Goal: Task Accomplishment & Management: Use online tool/utility

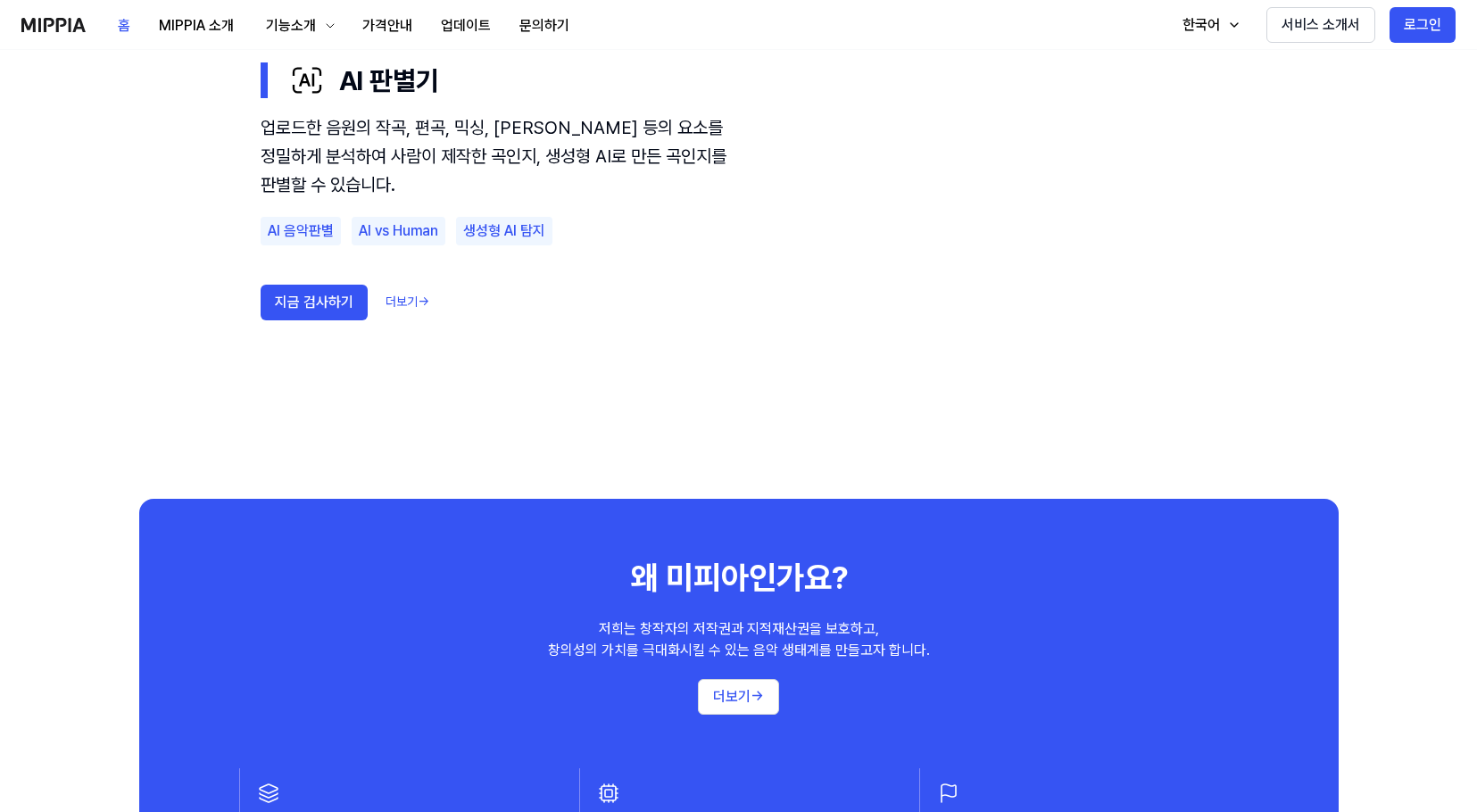
scroll to position [1263, 0]
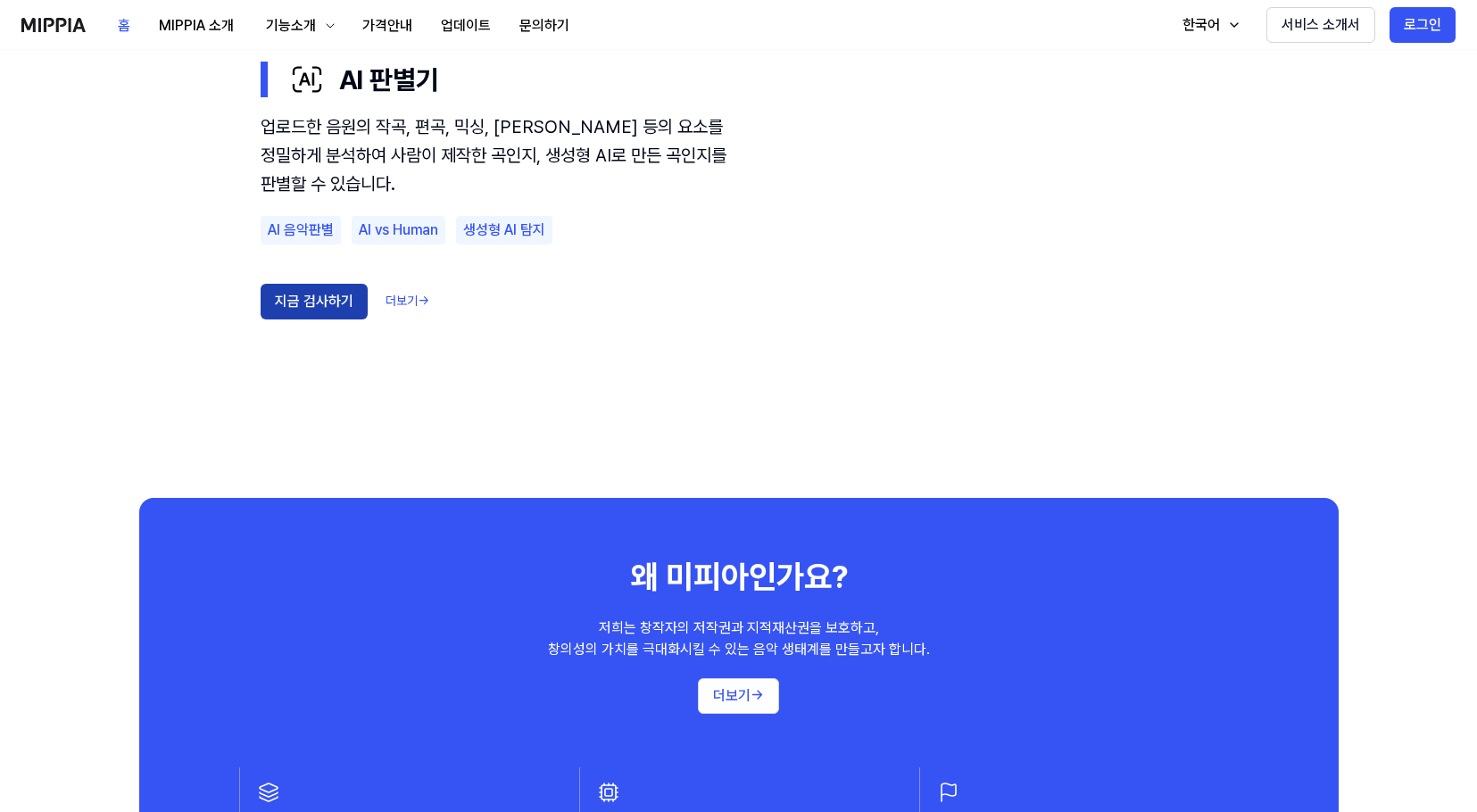
click at [294, 305] on button "지금 검사하기" at bounding box center [313, 301] width 107 height 36
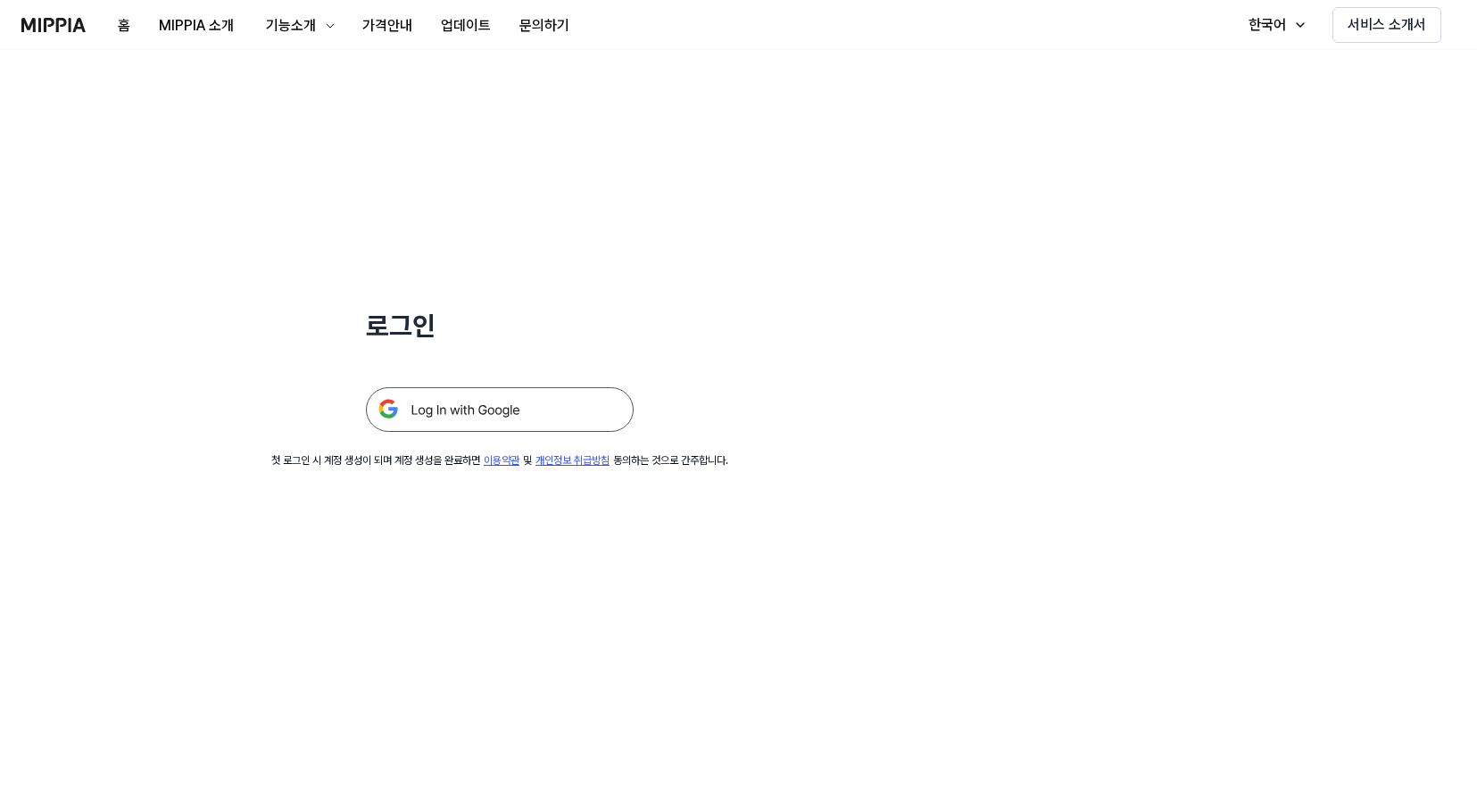
click at [456, 405] on img at bounding box center [499, 409] width 268 height 44
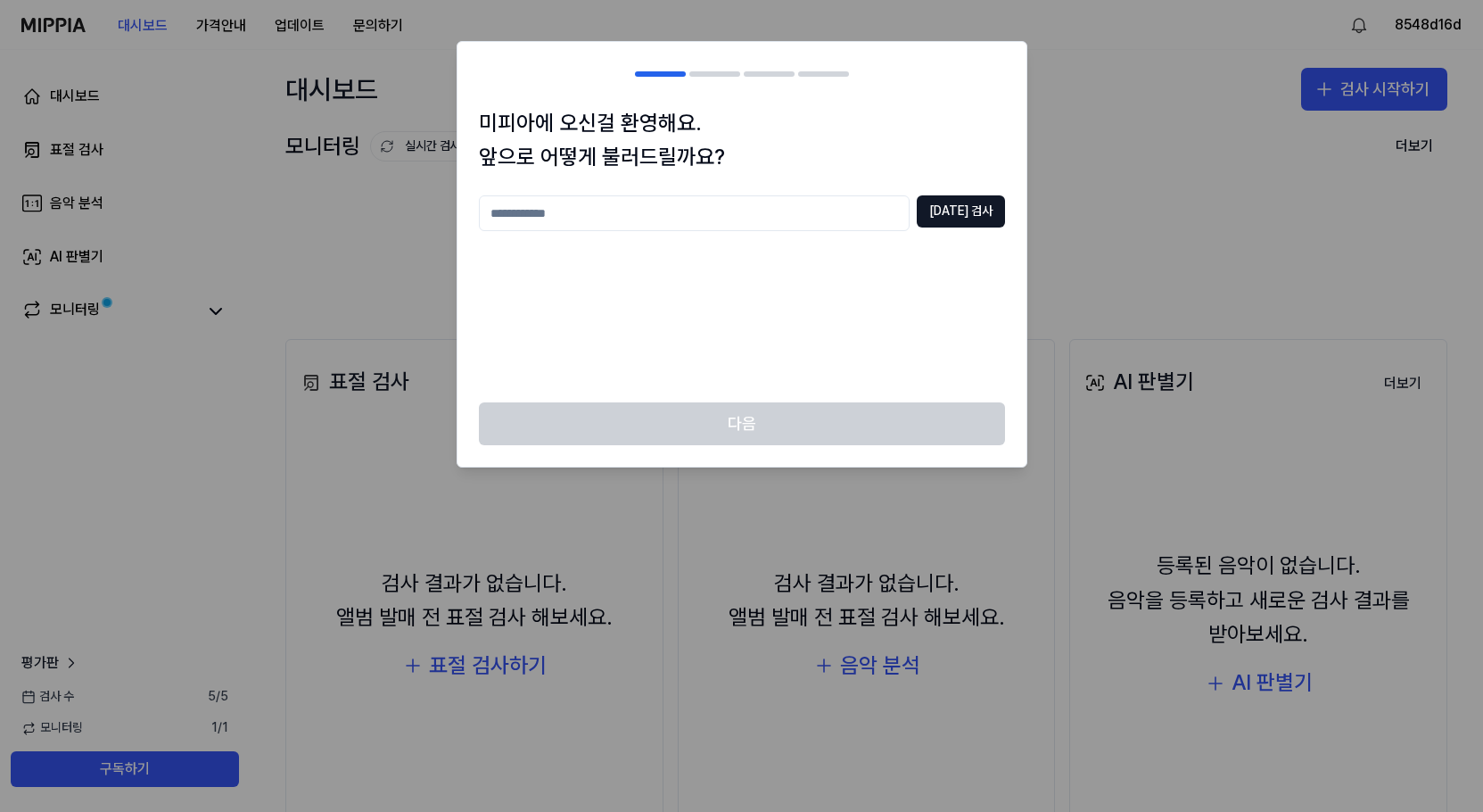
click at [697, 222] on input "text" at bounding box center [694, 213] width 431 height 36
type input "*"
type input "**"
click at [974, 220] on button "중복 검사" at bounding box center [960, 211] width 88 height 32
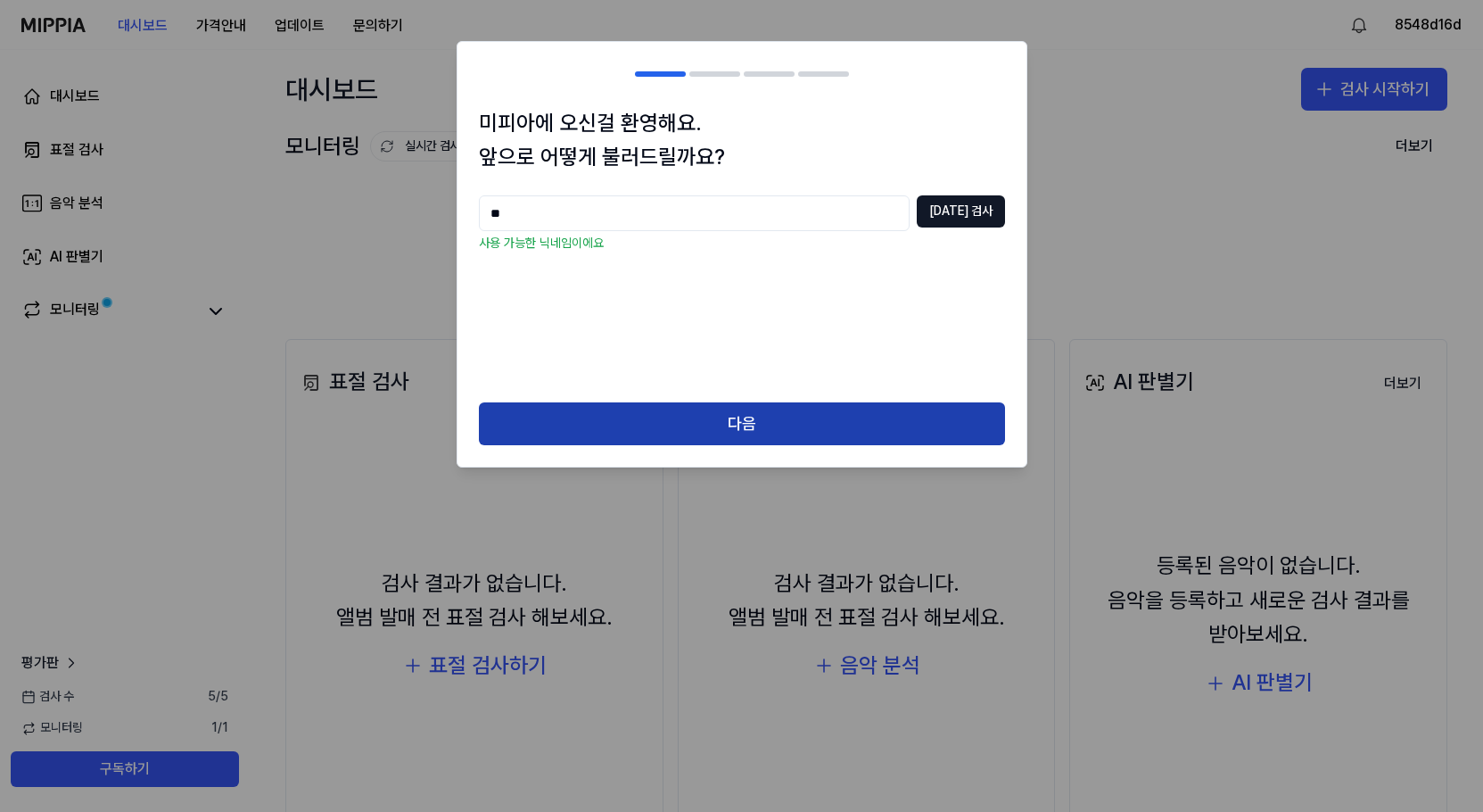
click at [714, 410] on button "다음" at bounding box center [742, 423] width 526 height 43
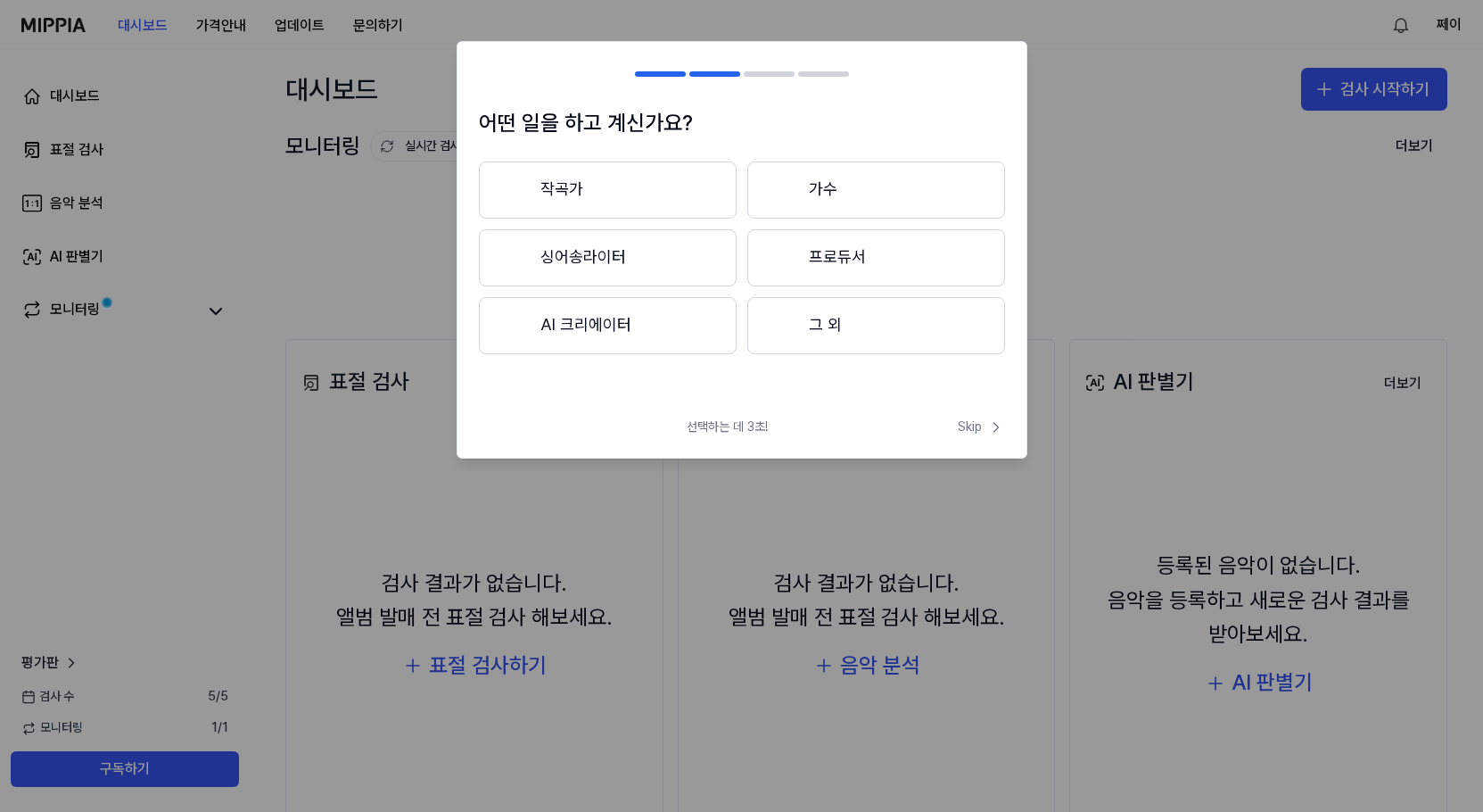
click at [802, 341] on button "그 외" at bounding box center [876, 325] width 258 height 57
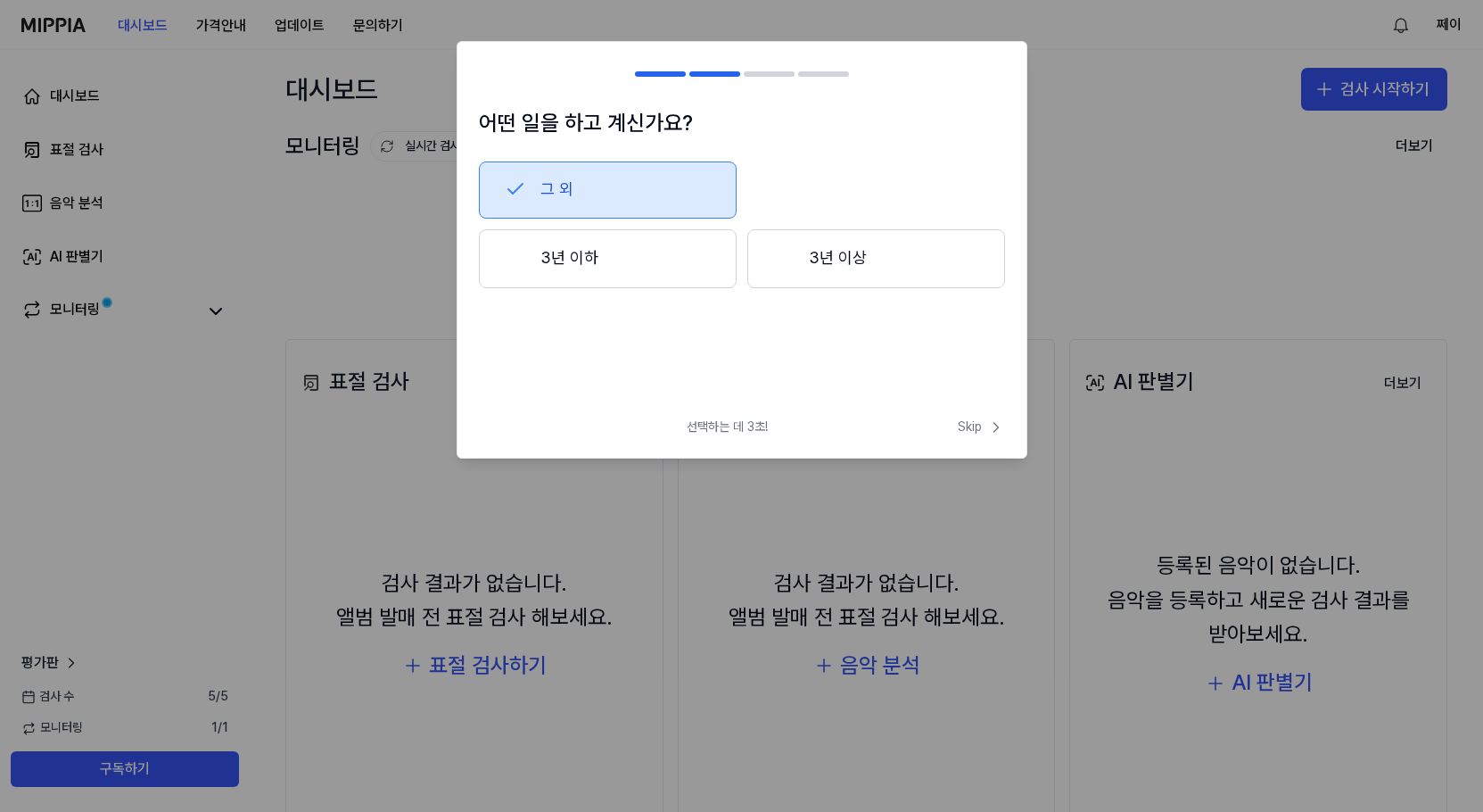
click at [515, 257] on div at bounding box center [515, 258] width 21 height 21
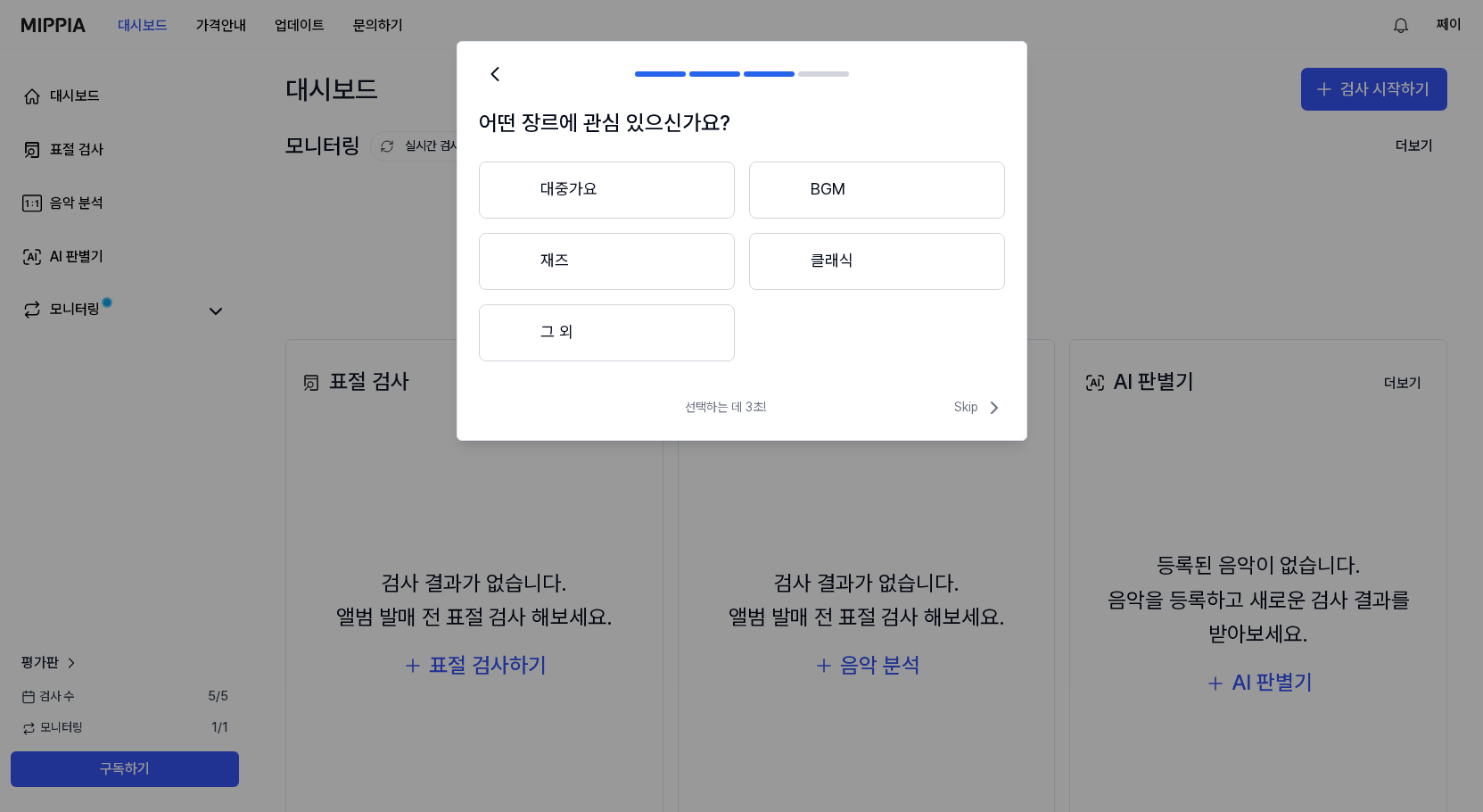
click at [647, 344] on button "그 외" at bounding box center [606, 333] width 256 height 57
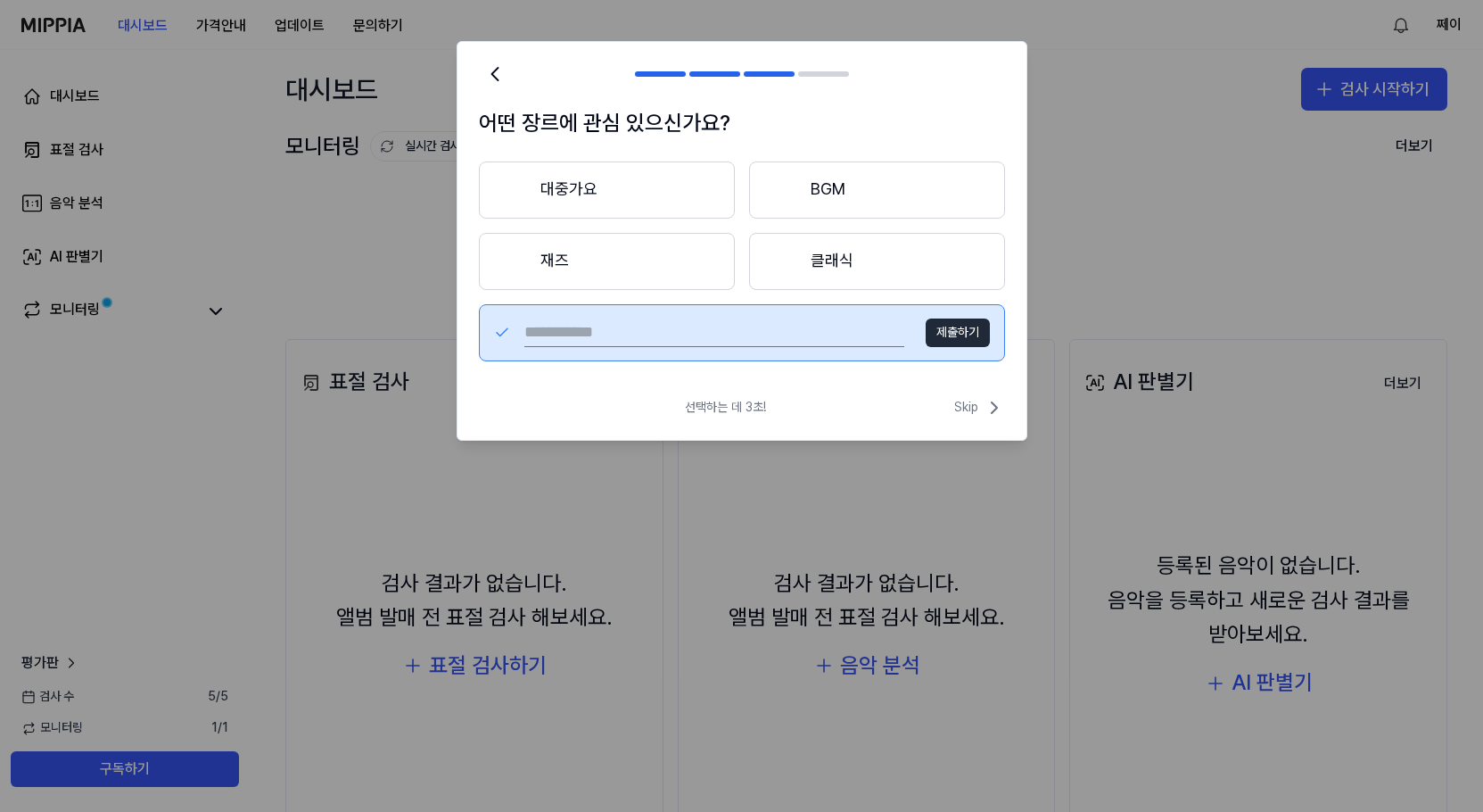
click at [892, 271] on button "클래식" at bounding box center [877, 261] width 256 height 57
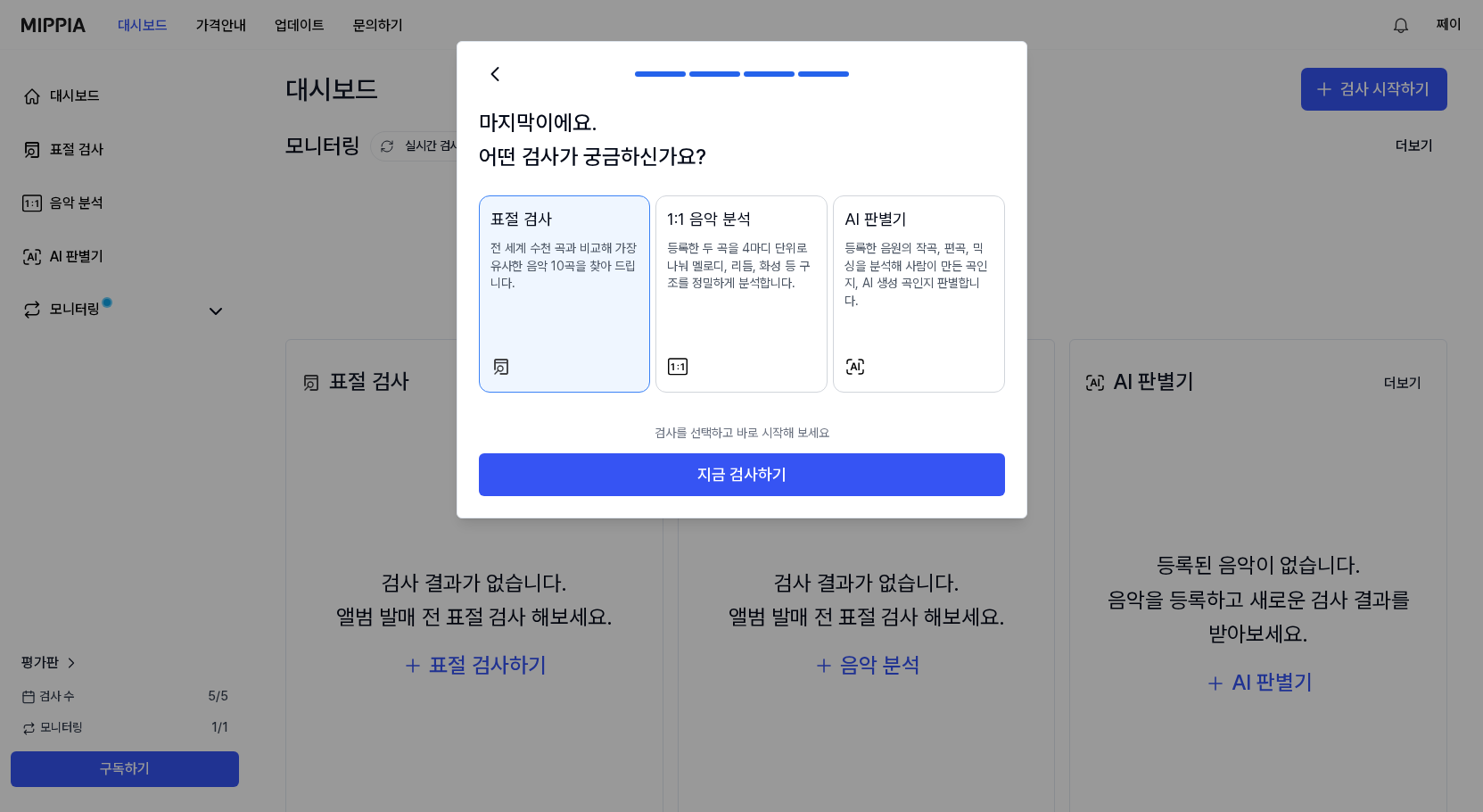
click at [910, 218] on div "AI 판별기" at bounding box center [919, 219] width 149 height 26
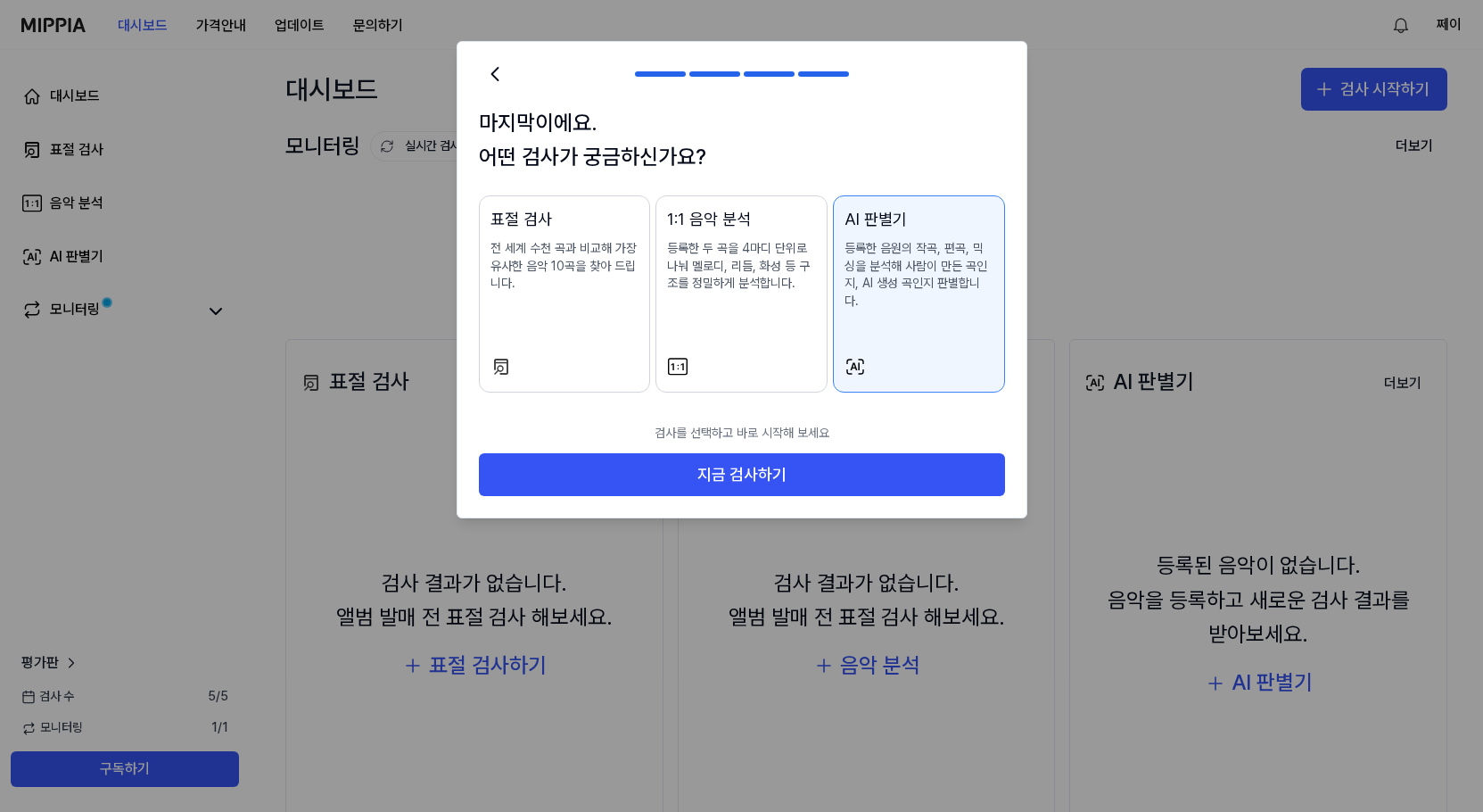
click at [764, 213] on div "1:1 음악 분석" at bounding box center [742, 219] width 149 height 26
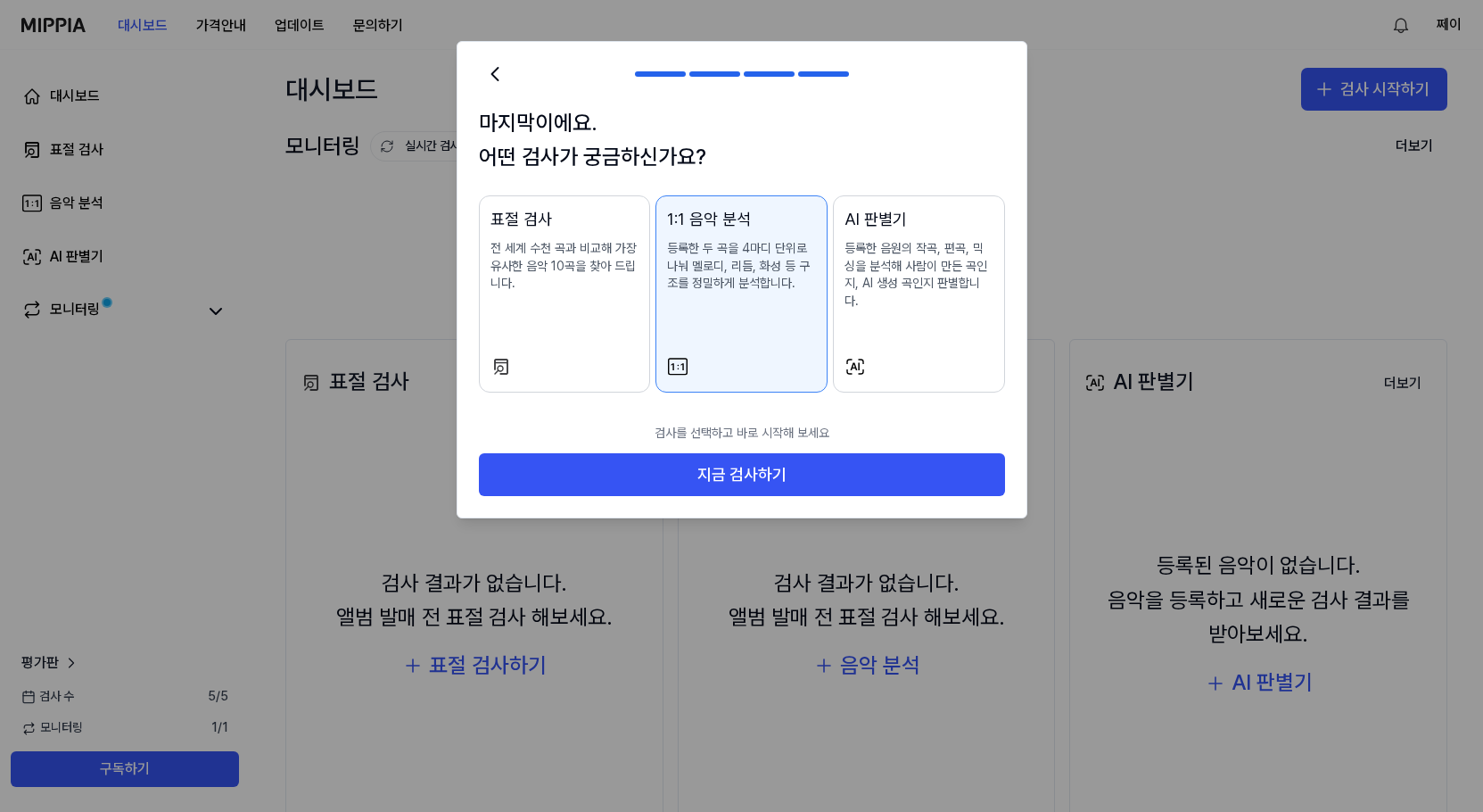
click at [931, 227] on div "AI 판별기" at bounding box center [919, 219] width 149 height 26
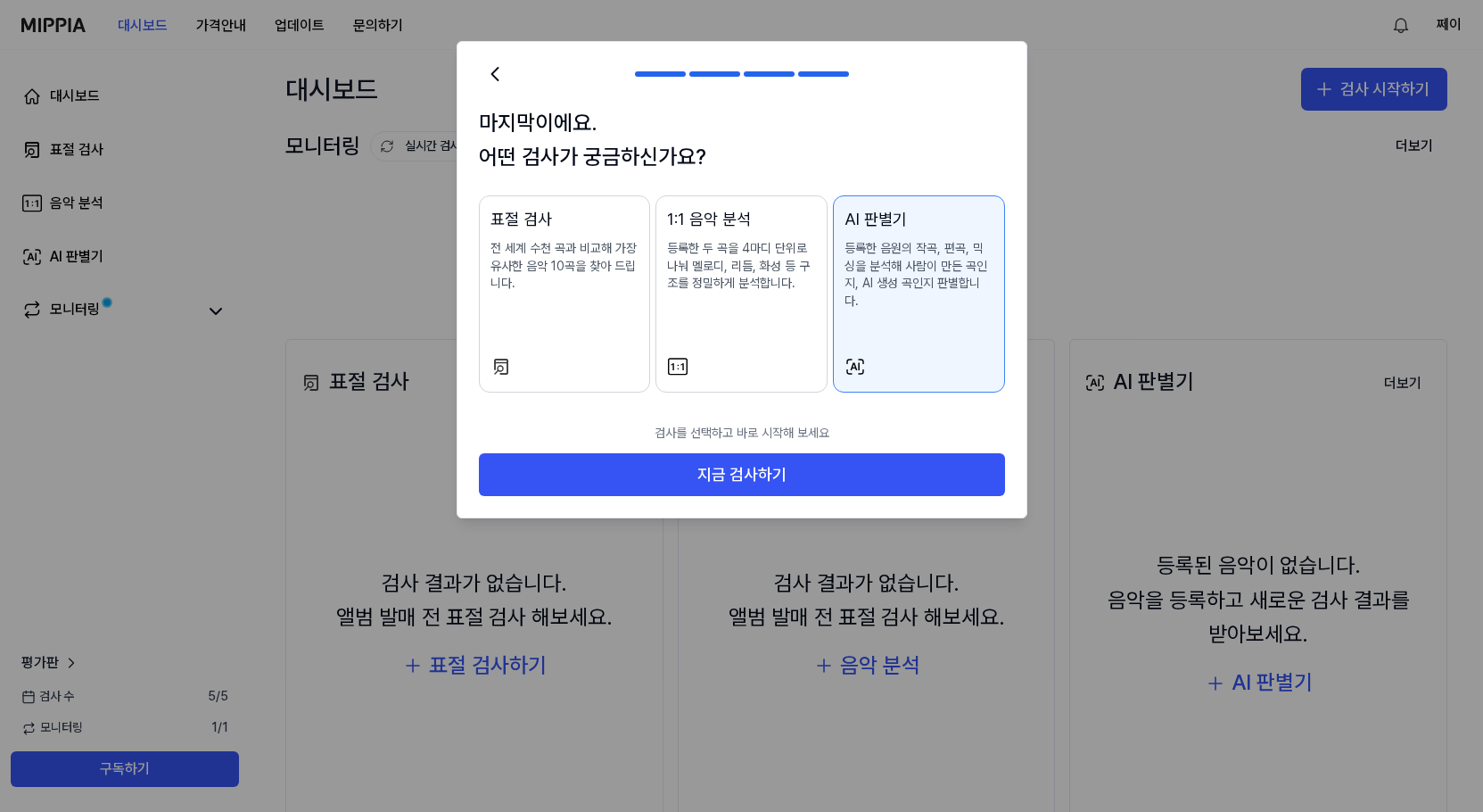
click at [592, 235] on div "표절 검사 전 세계 수천 곡과 비교해 가장 유사한 음악 10곡을 찾아 드립니다." at bounding box center [565, 267] width 149 height 121
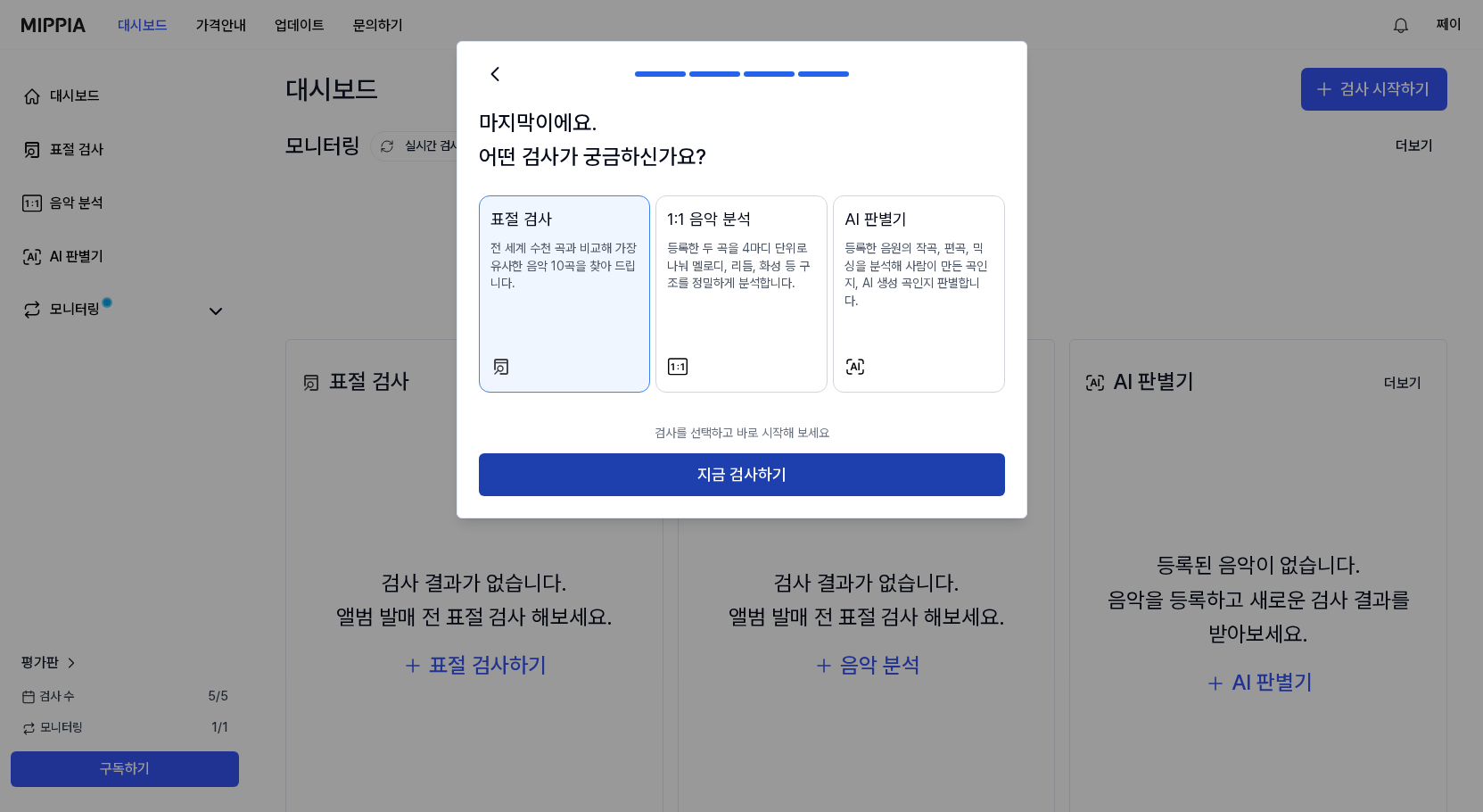
click at [761, 453] on button "지금 검사하기" at bounding box center [742, 475] width 526 height 43
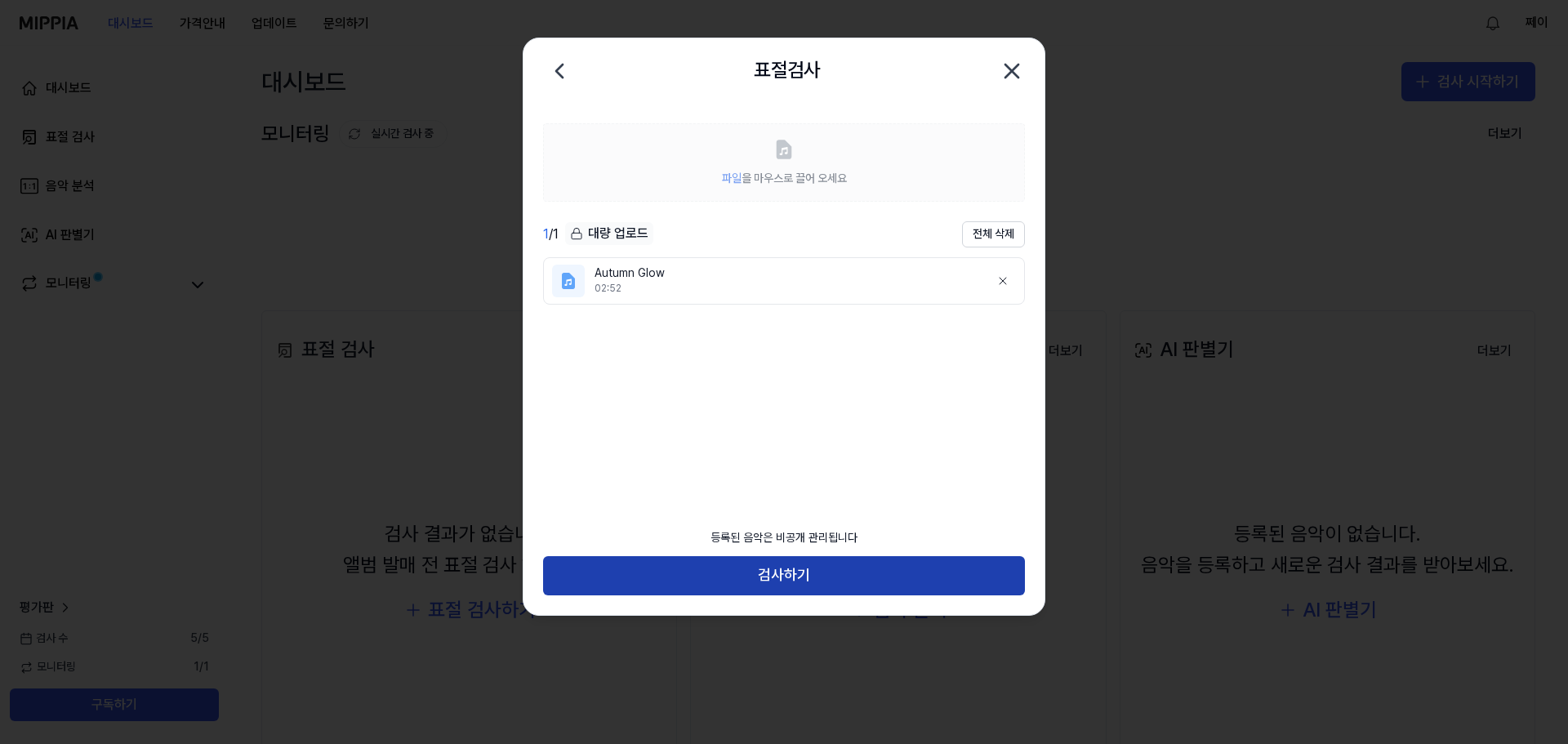
click at [791, 572] on button "검사하기" at bounding box center [784, 575] width 481 height 39
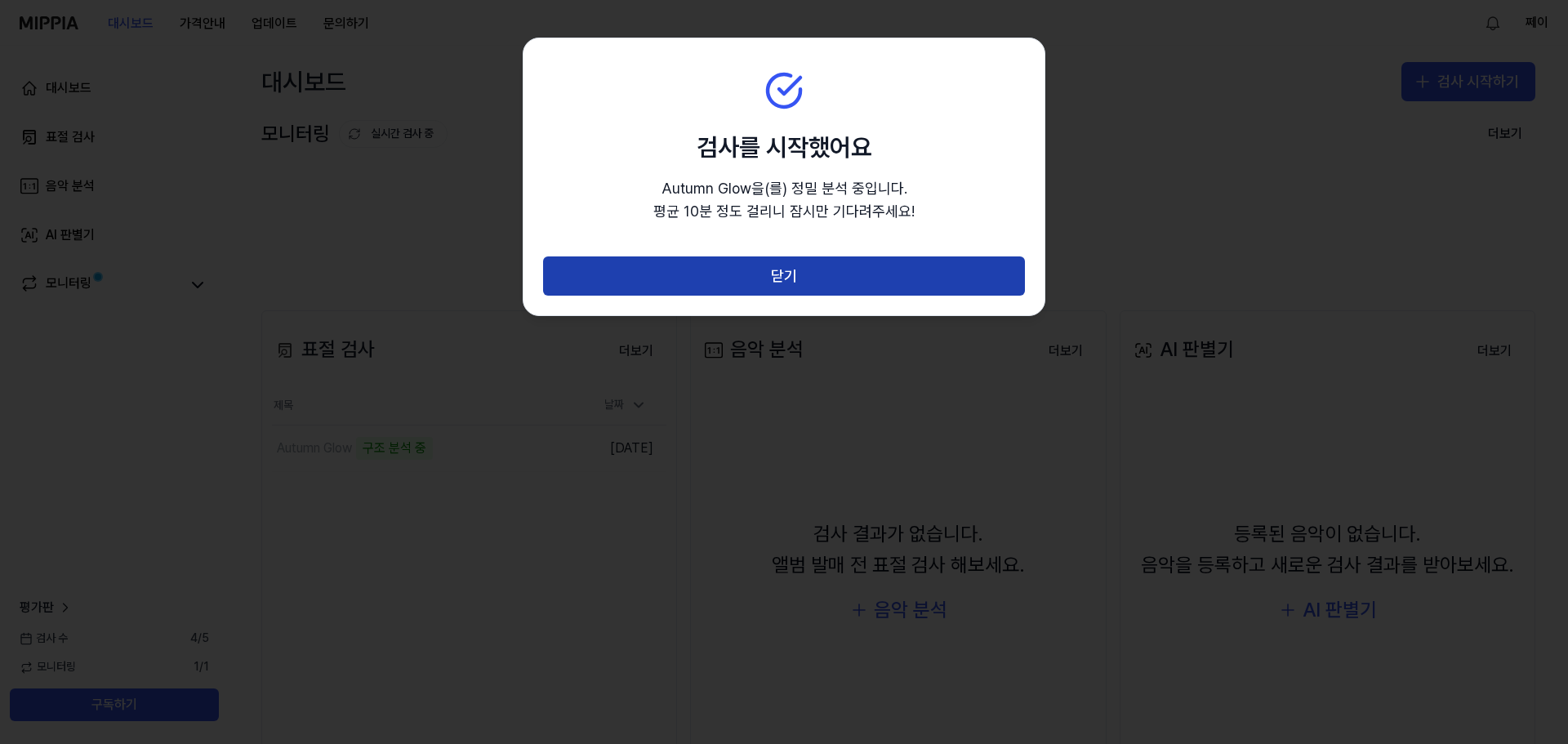
click at [865, 278] on button "닫기" at bounding box center [784, 276] width 481 height 39
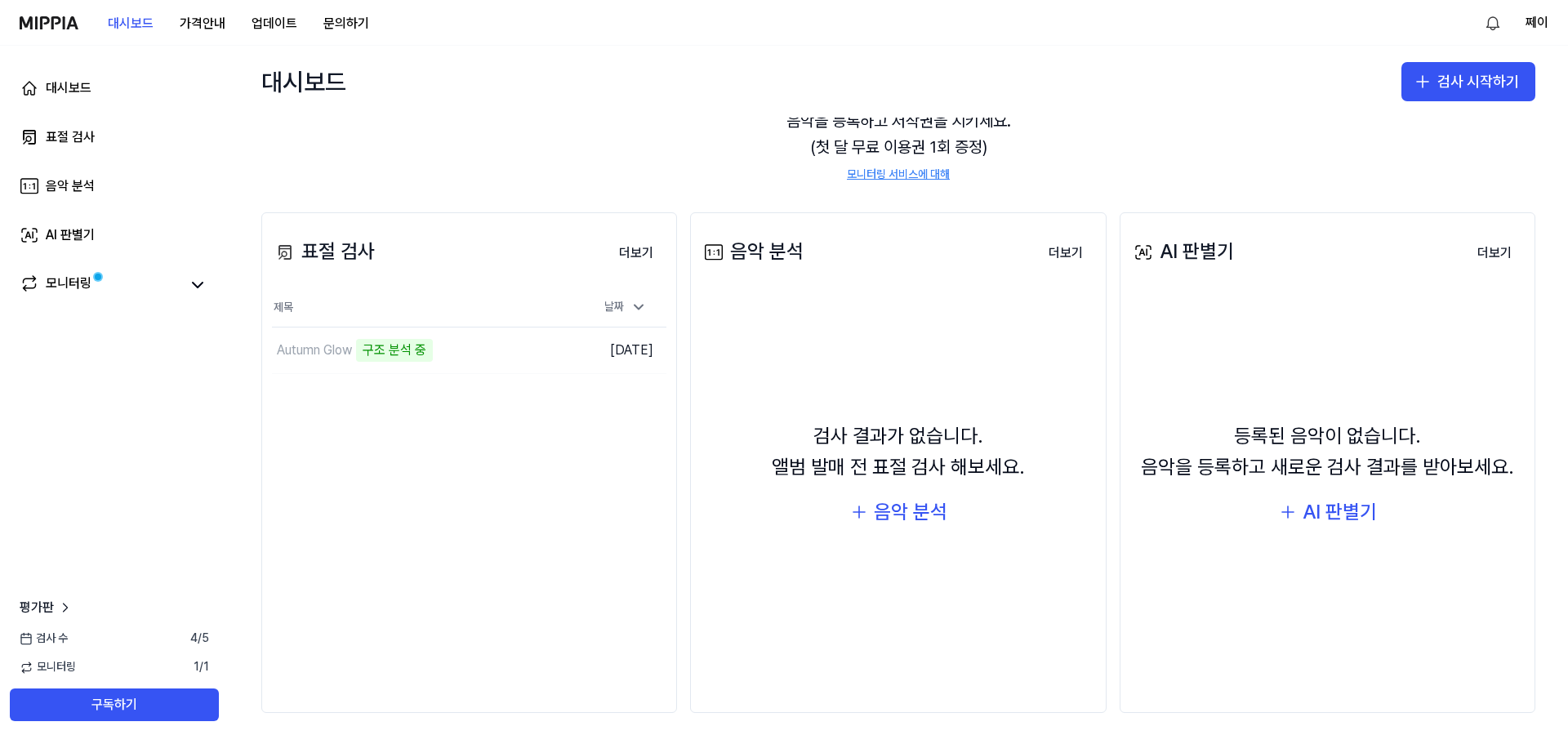
scroll to position [100, 0]
click at [1335, 506] on div "AI 판별기" at bounding box center [1340, 510] width 74 height 31
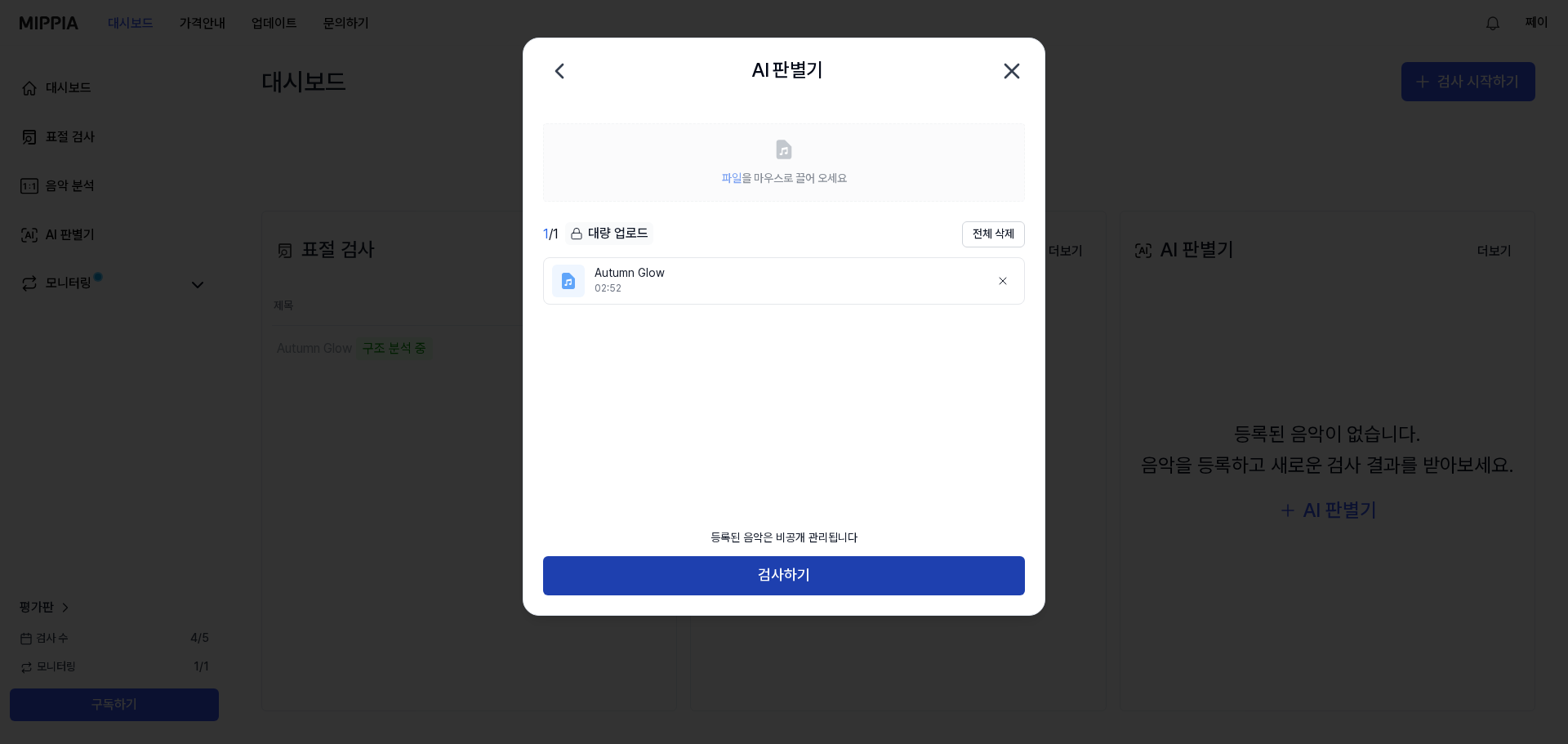
click at [793, 570] on button "검사하기" at bounding box center [784, 575] width 481 height 39
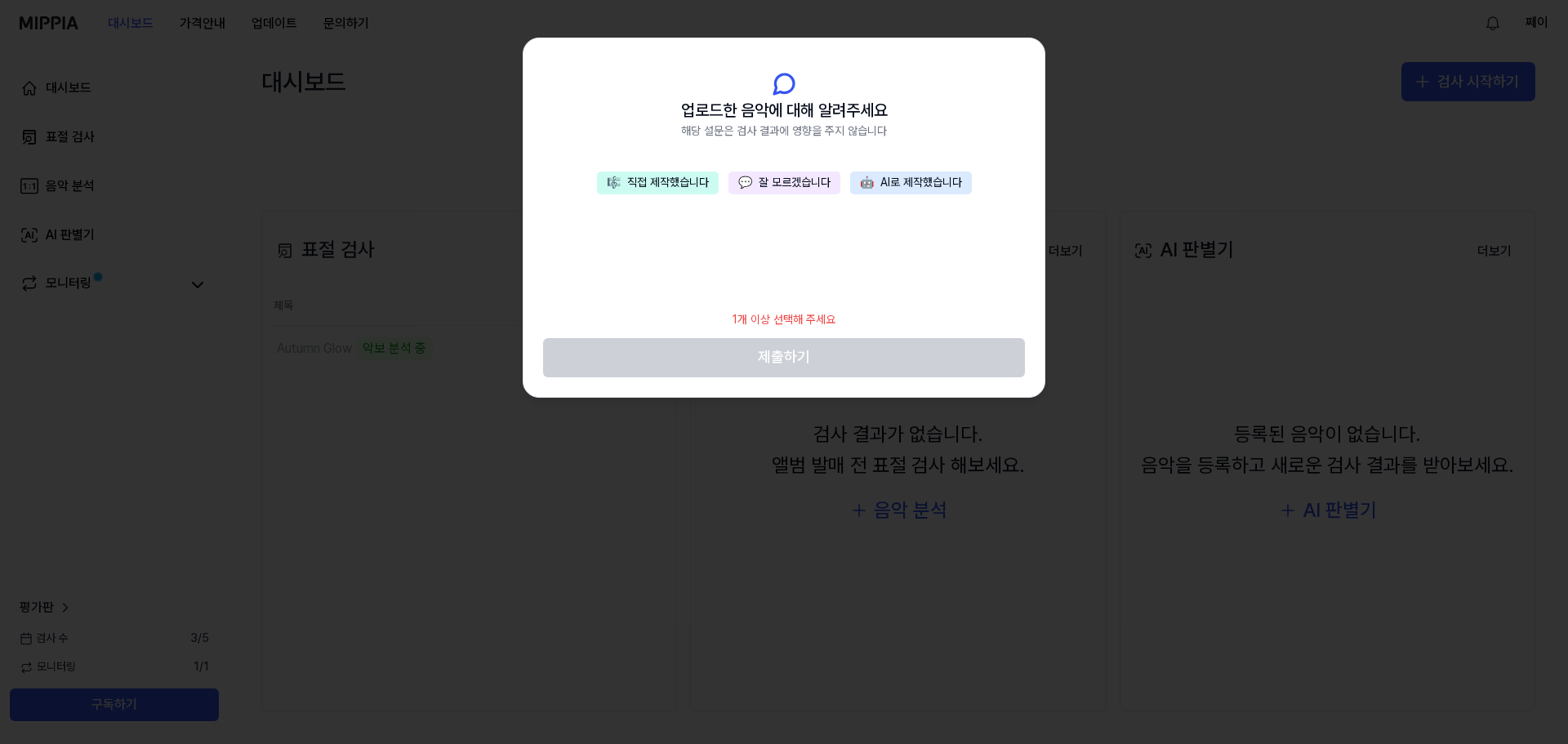
click at [803, 181] on button "💬 잘 모르겠습니다" at bounding box center [784, 183] width 111 height 23
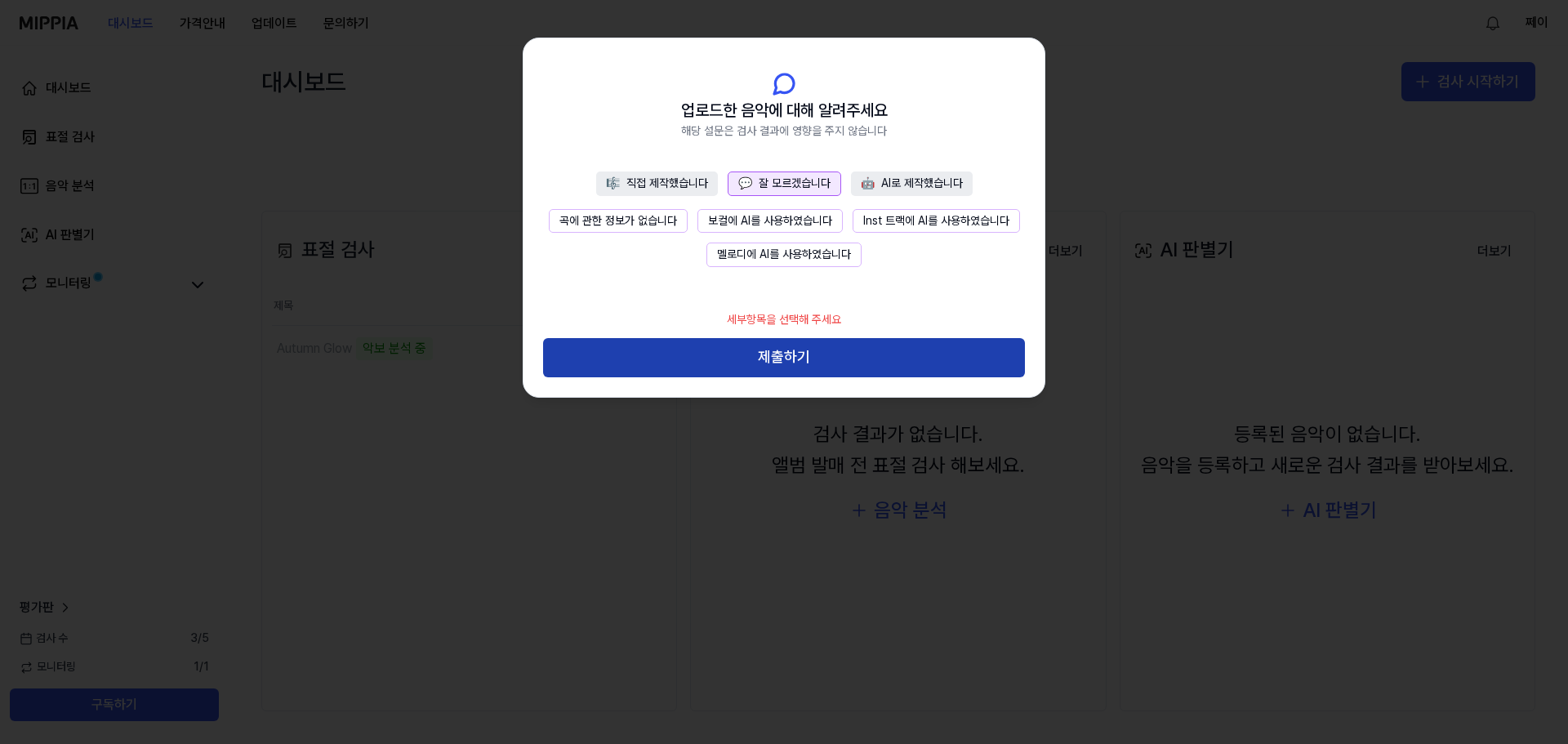
click at [820, 358] on button "제출하기" at bounding box center [784, 357] width 481 height 39
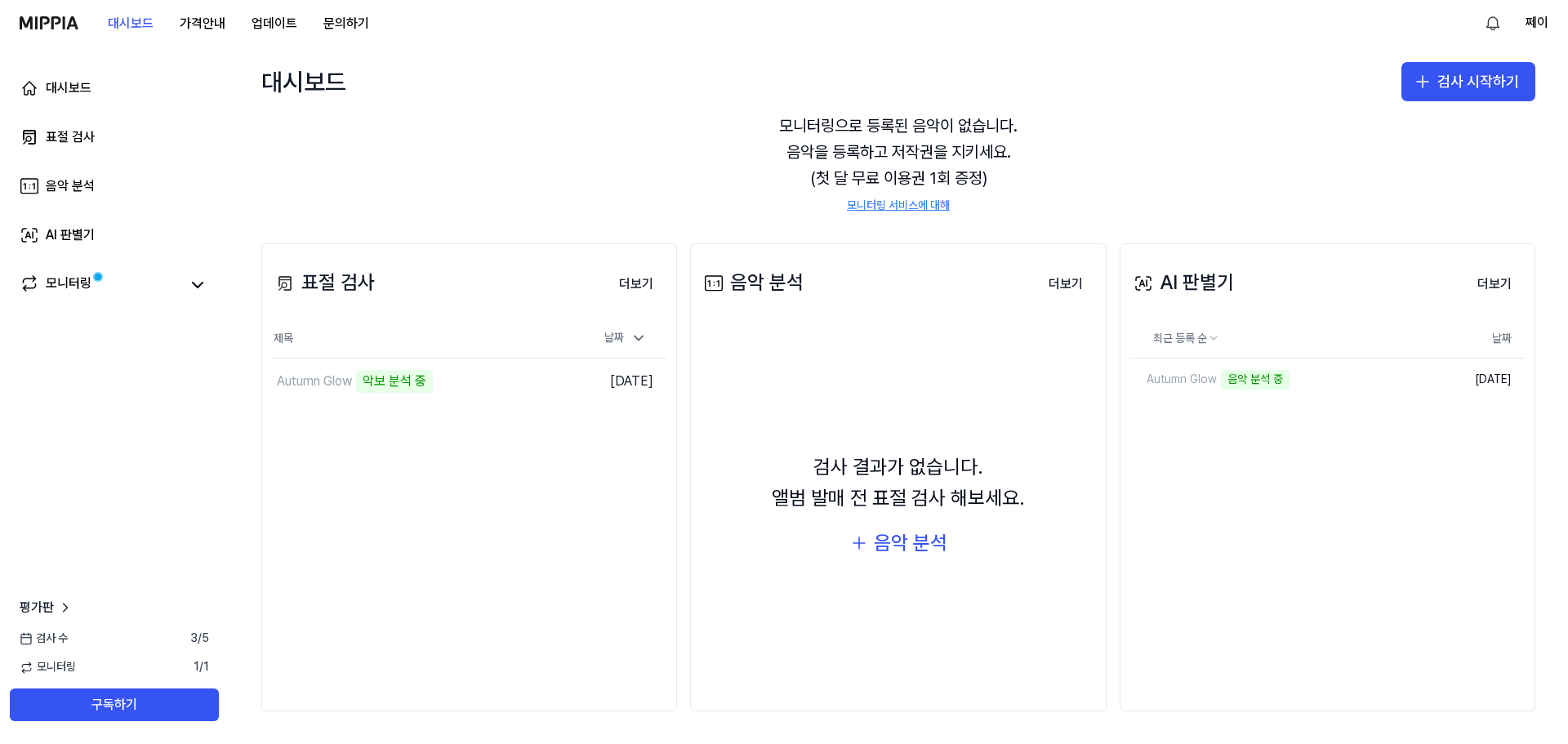
scroll to position [67, 0]
click at [1357, 378] on td "2025.10.14." at bounding box center [1477, 380] width 95 height 42
click at [1357, 284] on button "더보기" at bounding box center [1494, 284] width 60 height 33
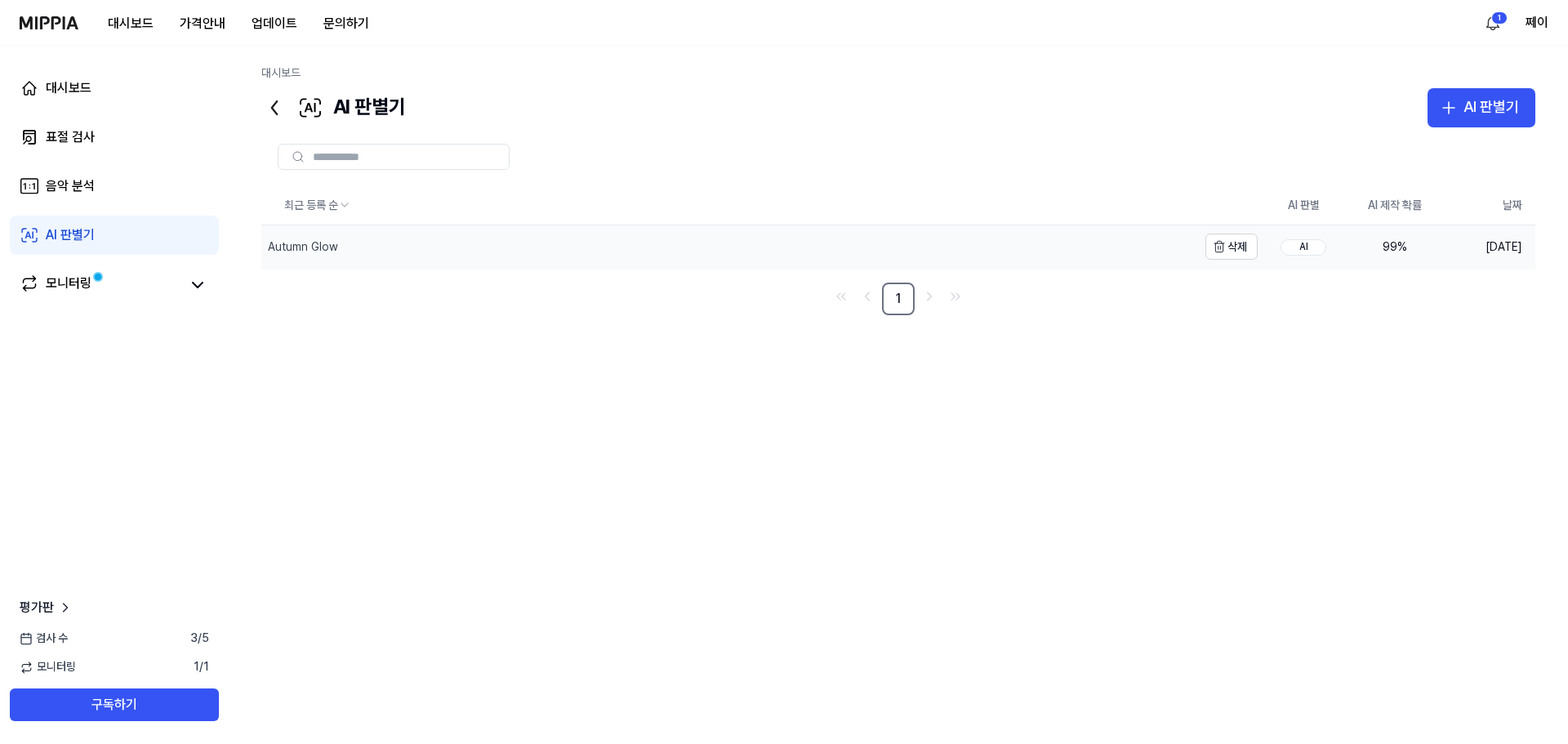
click at [303, 247] on div "Autumn Glow" at bounding box center [303, 247] width 70 height 16
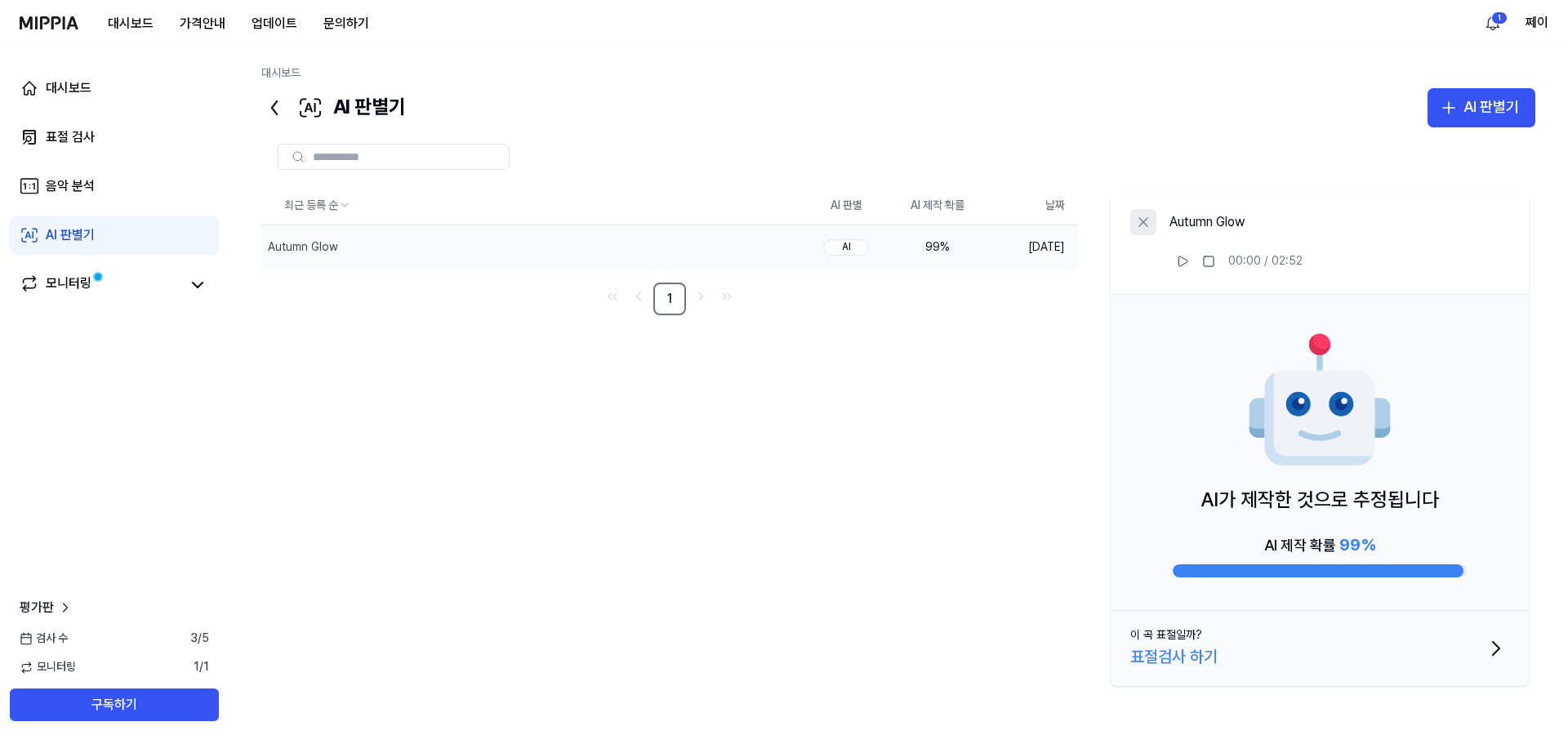
click at [1139, 219] on icon at bounding box center [1143, 222] width 16 height 16
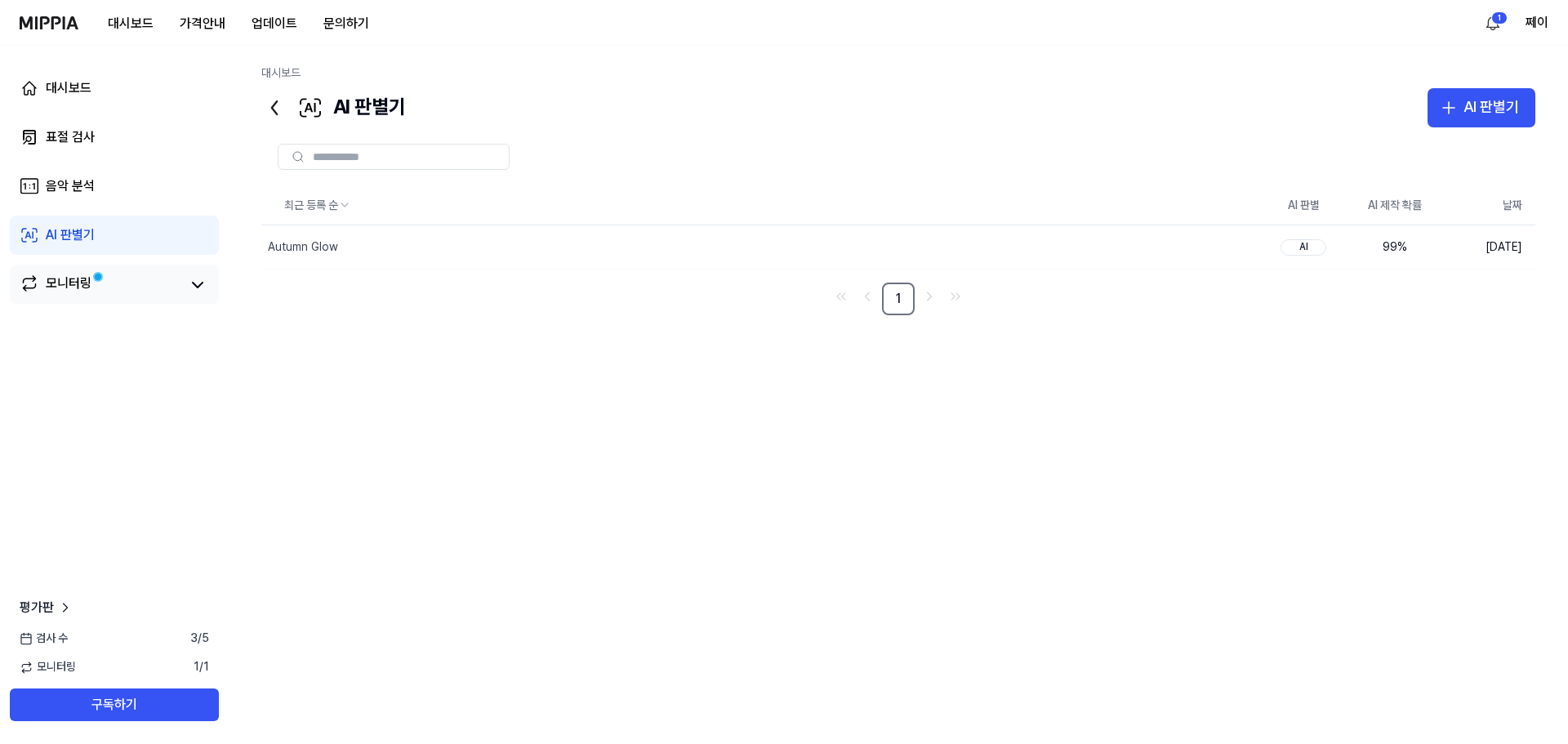
click at [64, 288] on div "모니터링" at bounding box center [69, 285] width 46 height 23
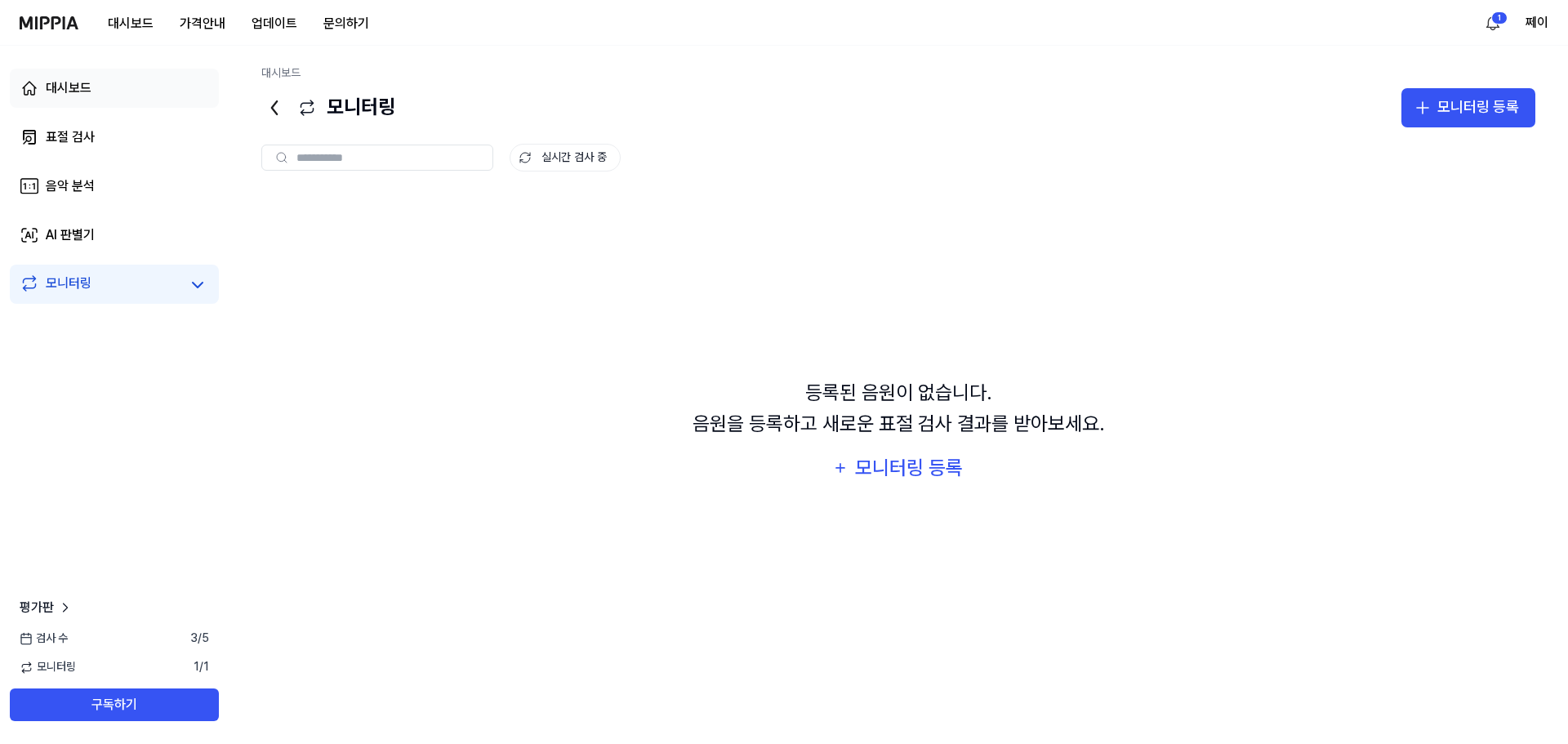
click at [71, 94] on div "대시보드" at bounding box center [69, 88] width 46 height 19
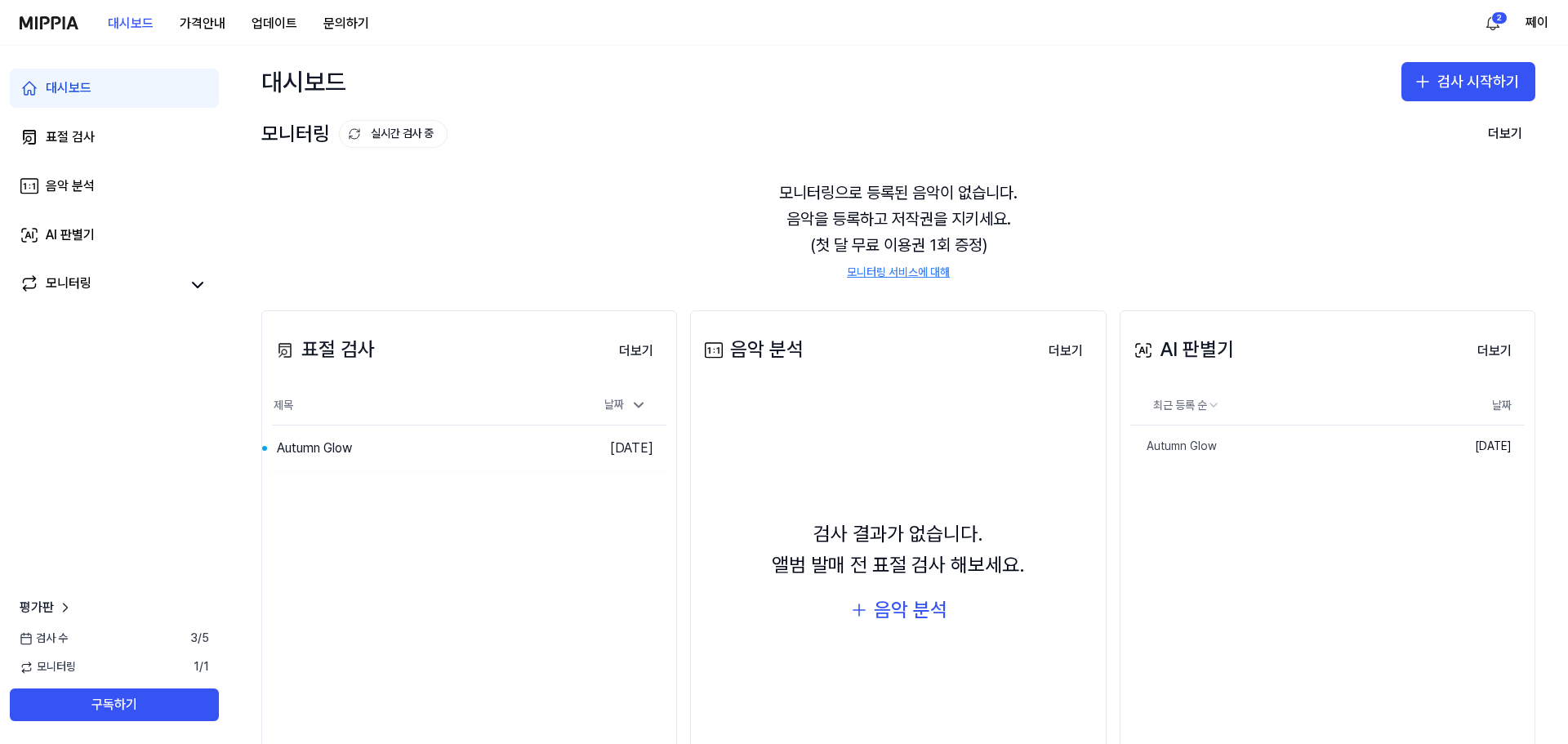
click at [1220, 171] on div "모니터링으로 등록된 음악이 없습니다. 음악을 등록하고 저작권을 지키세요. (첫 달 무료 이용권 1회 증정) 모니터링 서비스에 대해" at bounding box center [897, 230] width 1273 height 141
click at [396, 456] on div "Autumn Glow" at bounding box center [386, 449] width 228 height 46
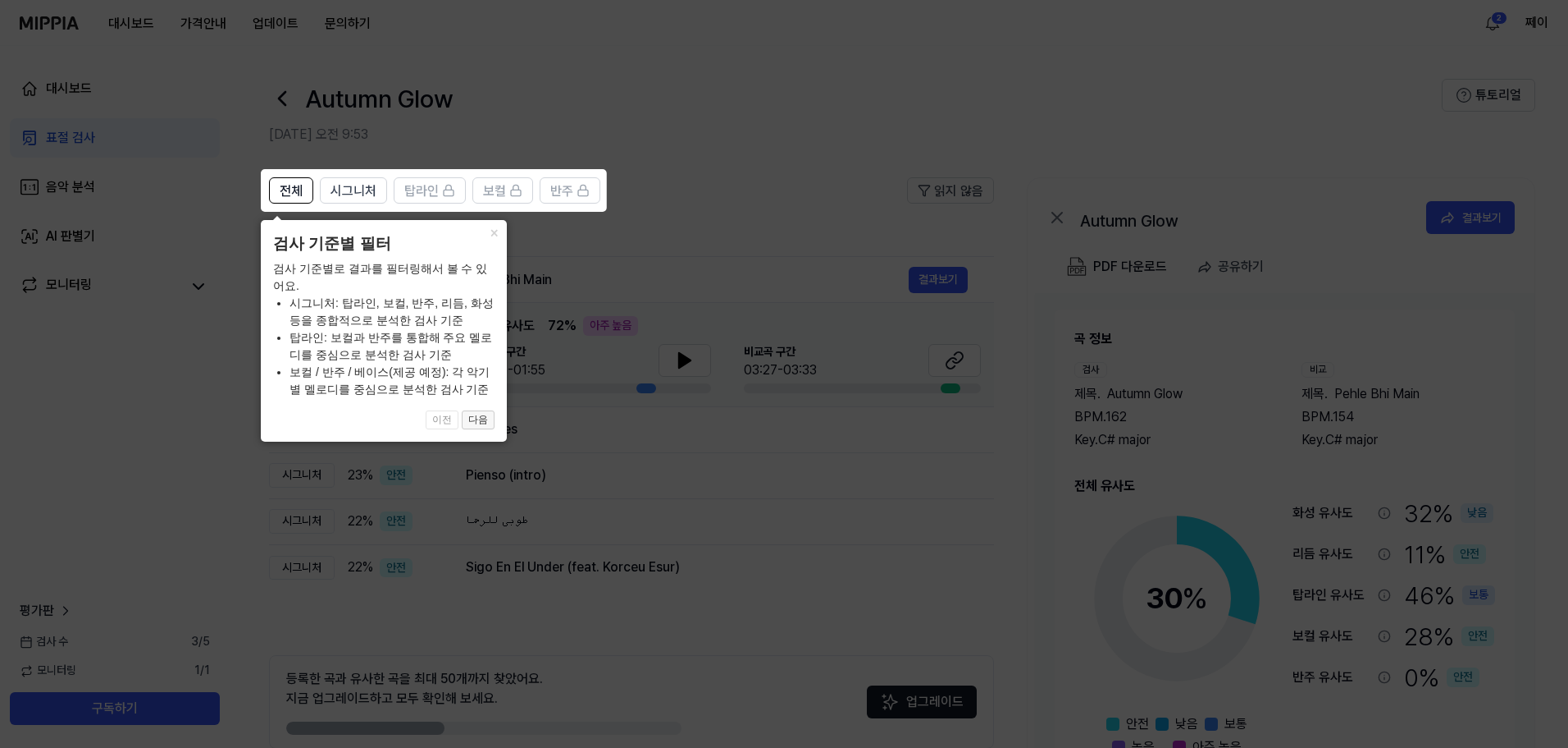
click at [483, 422] on button "다음" at bounding box center [477, 420] width 33 height 20
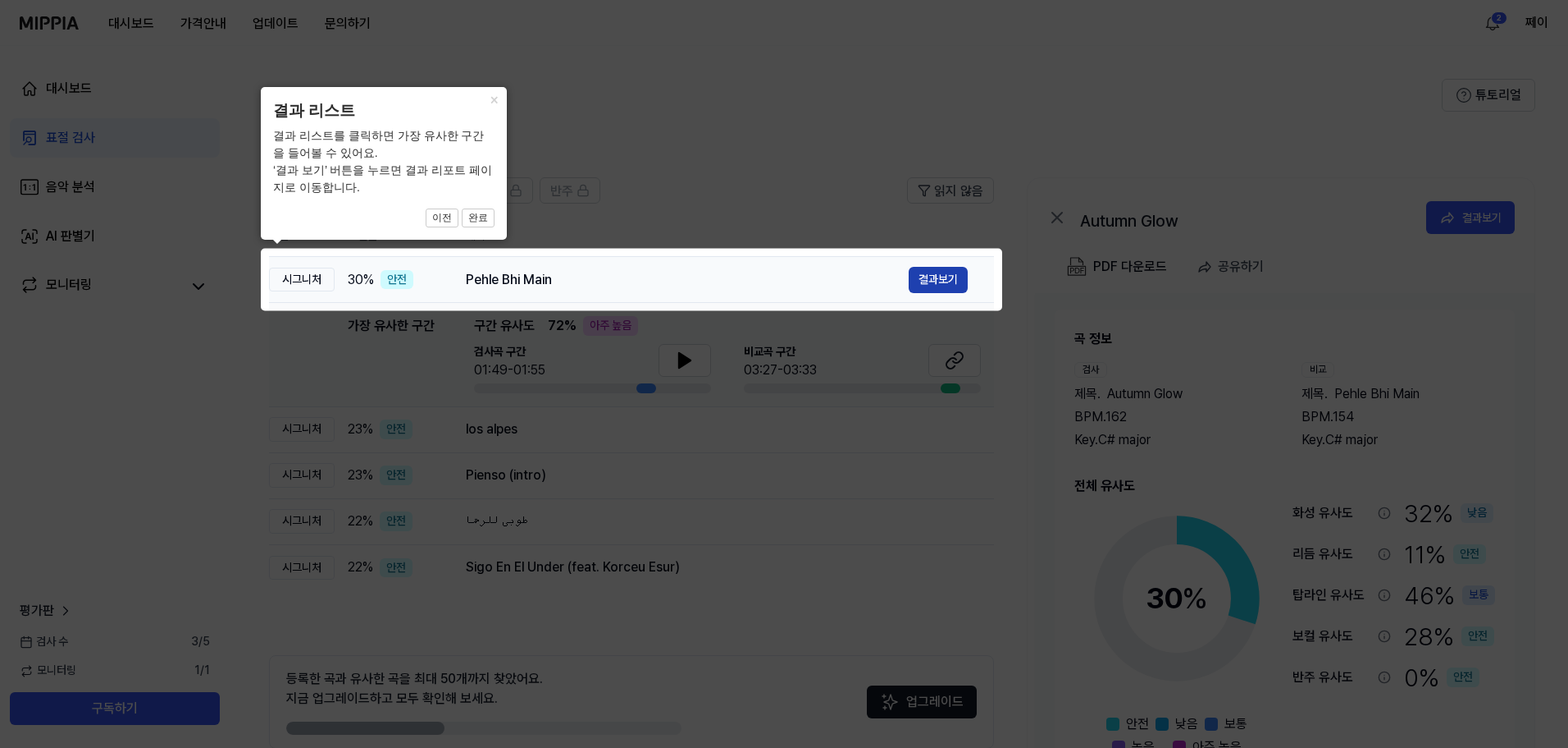
click at [958, 281] on button "결과보기" at bounding box center [938, 280] width 59 height 27
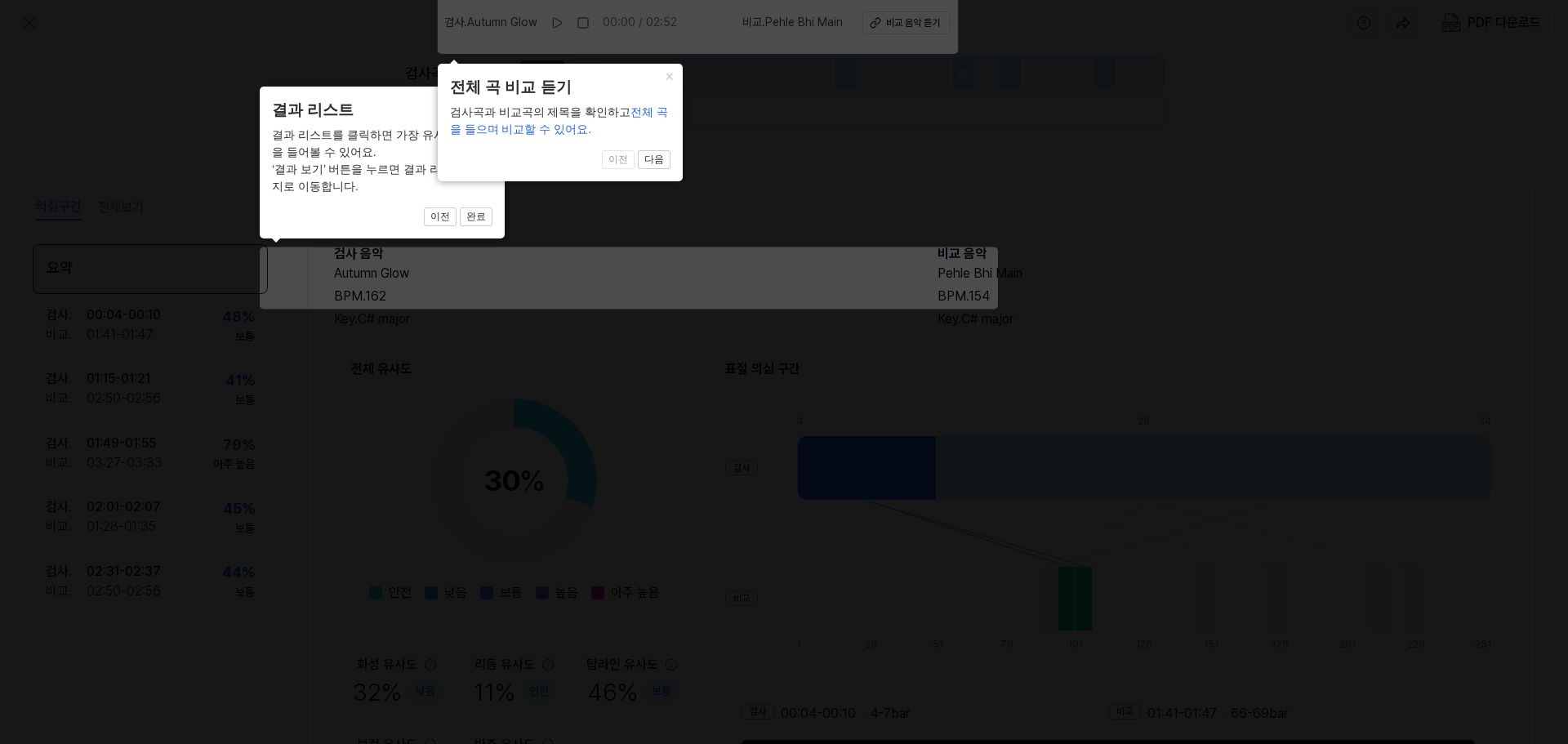
click at [1008, 308] on icon at bounding box center [784, 368] width 1568 height 752
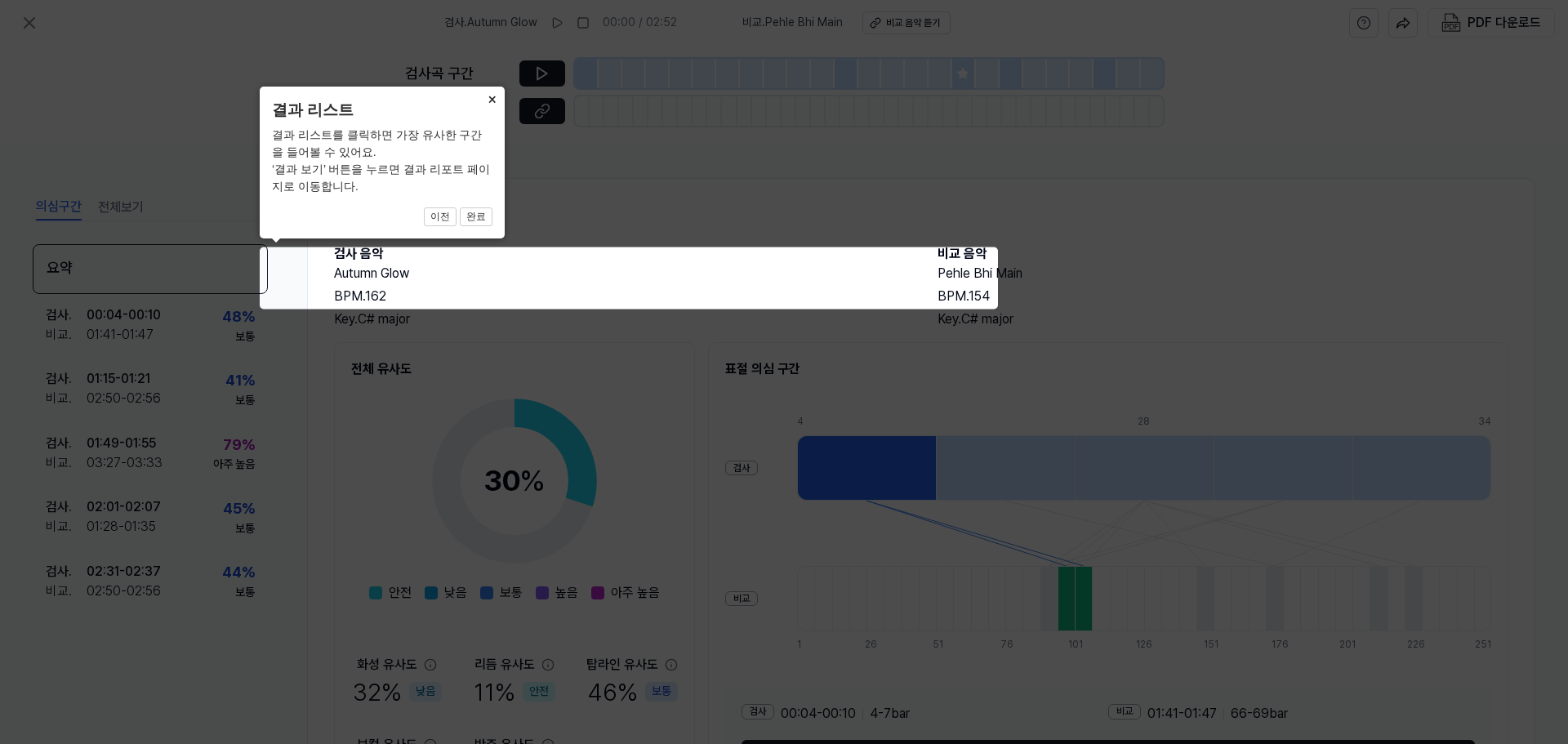
click at [626, 163] on icon at bounding box center [784, 372] width 1568 height 744
click at [476, 216] on button "완료" at bounding box center [475, 217] width 33 height 19
click at [479, 215] on button "완료" at bounding box center [475, 217] width 33 height 19
click at [480, 218] on button "완료" at bounding box center [475, 217] width 33 height 19
click at [480, 211] on button "완료" at bounding box center [475, 217] width 33 height 19
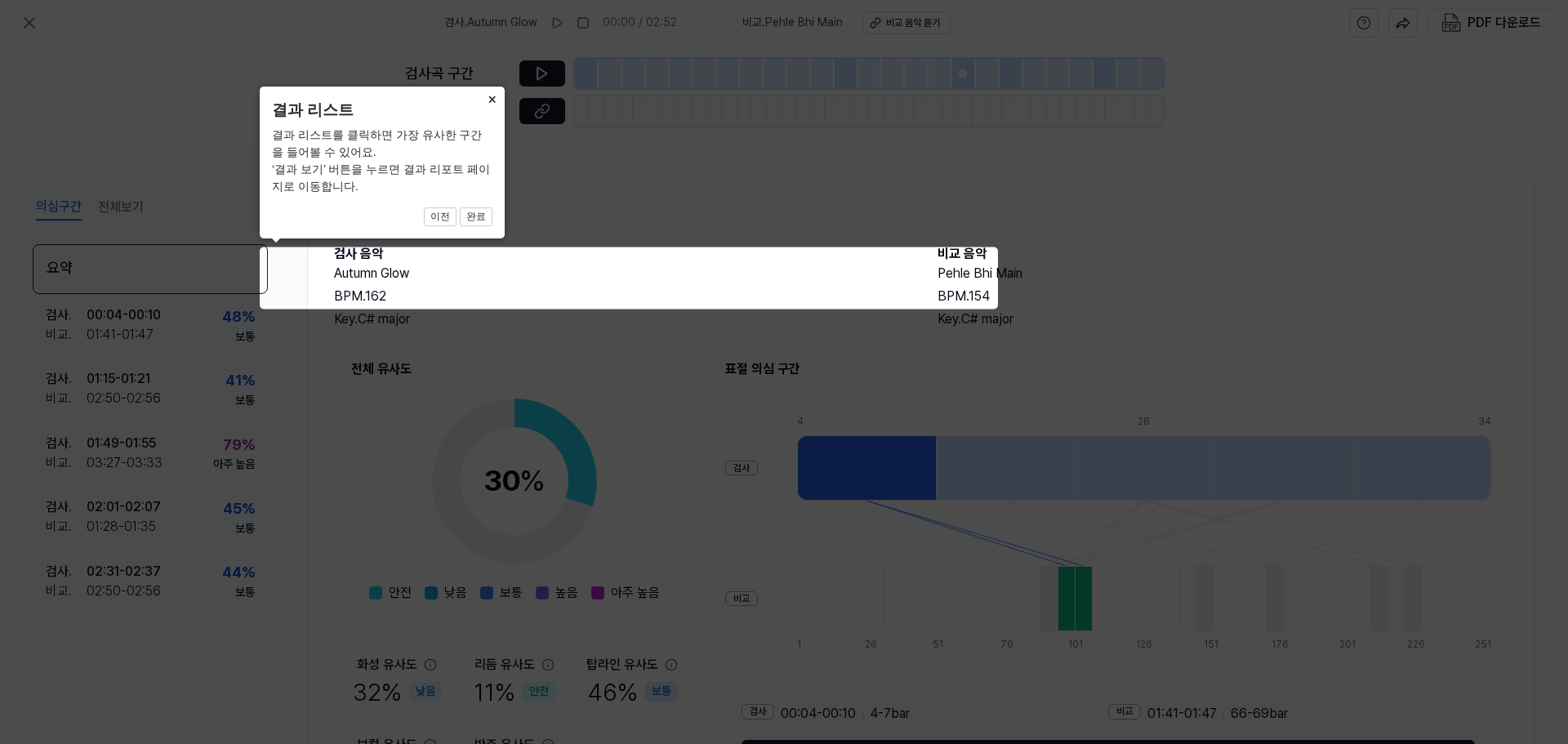
click at [493, 101] on button "×" at bounding box center [492, 98] width 27 height 23
click at [1125, 203] on icon at bounding box center [784, 372] width 1568 height 744
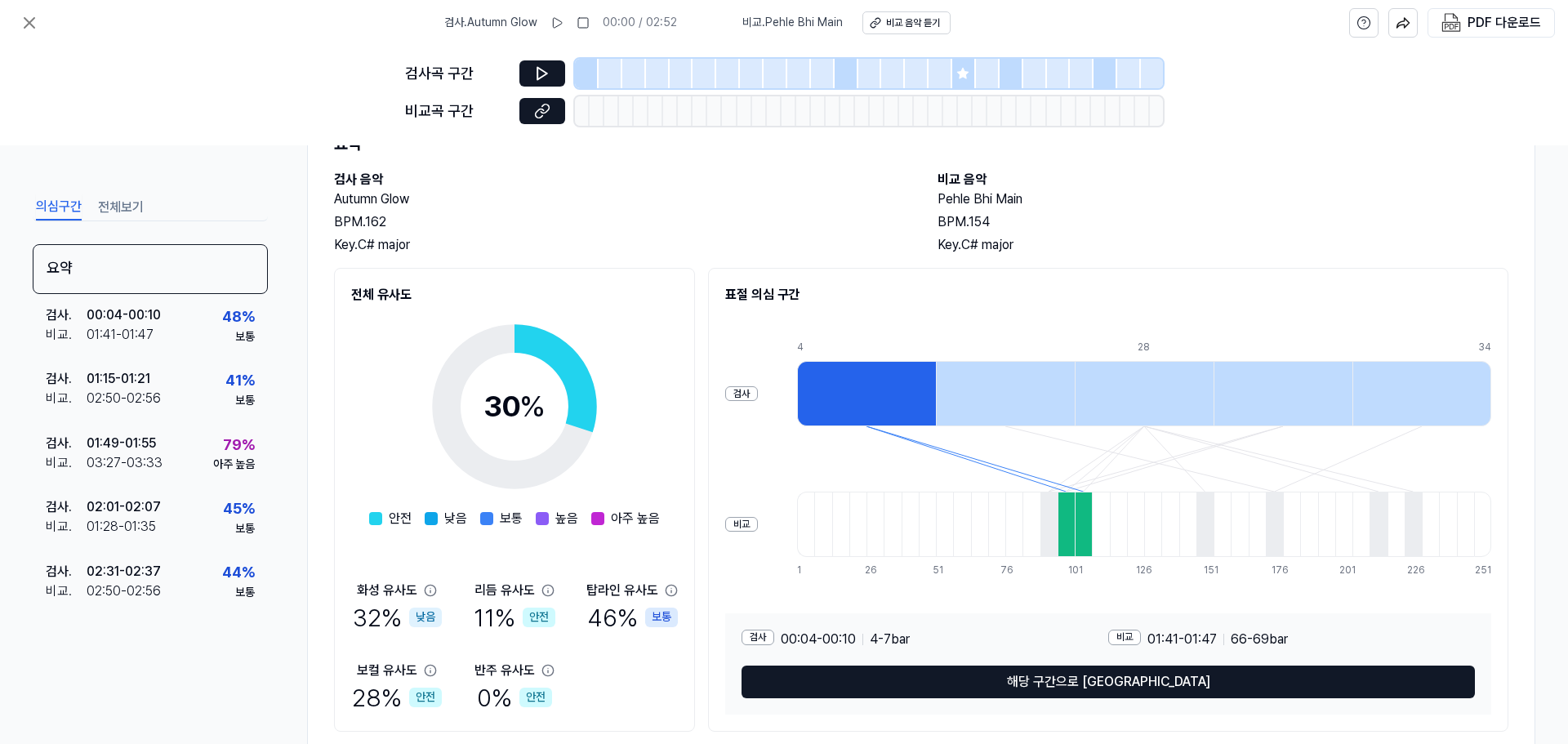
scroll to position [121, 0]
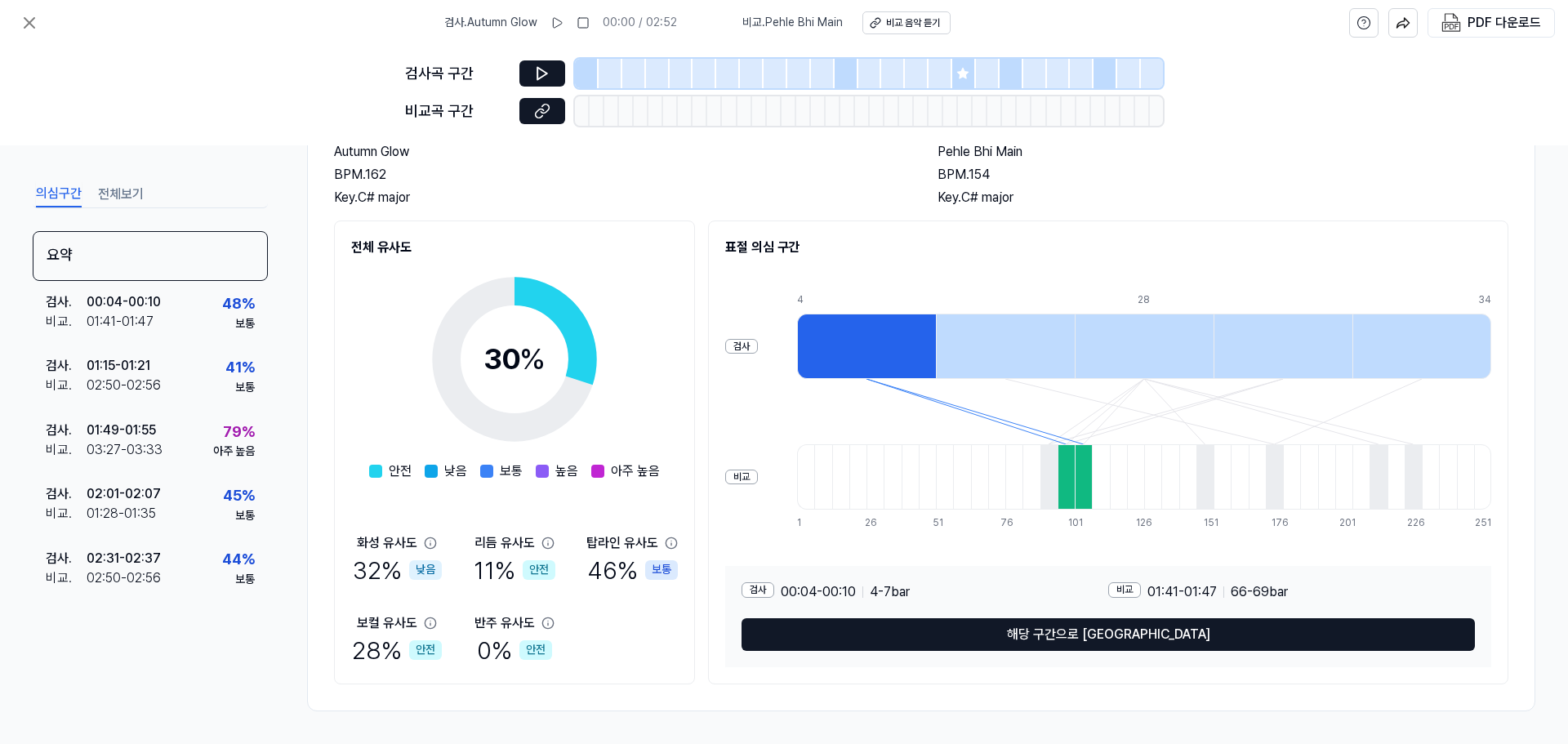
click at [1074, 467] on div at bounding box center [1082, 477] width 17 height 65
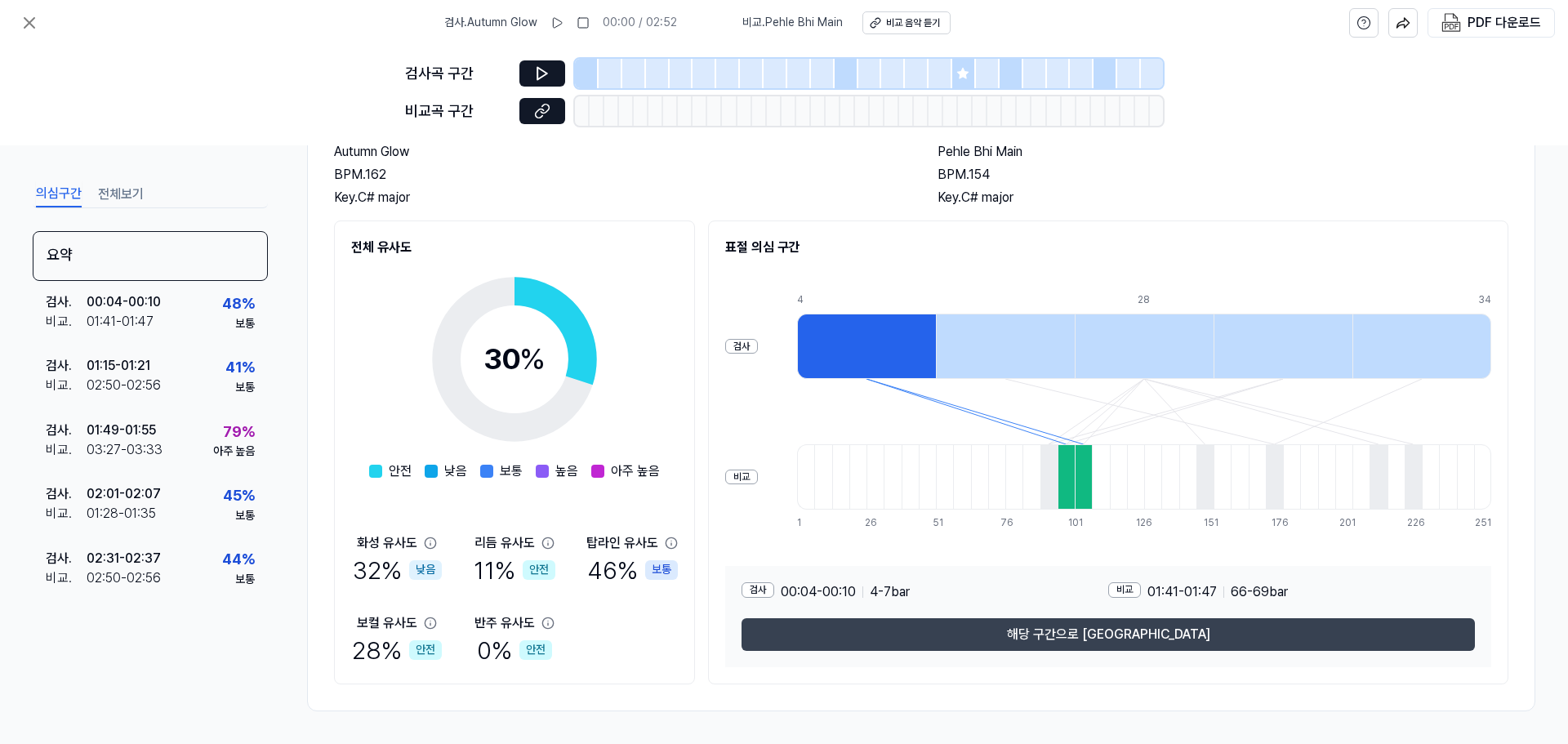
click at [1105, 644] on button "해당 구간으로 이동" at bounding box center [1108, 633] width 734 height 33
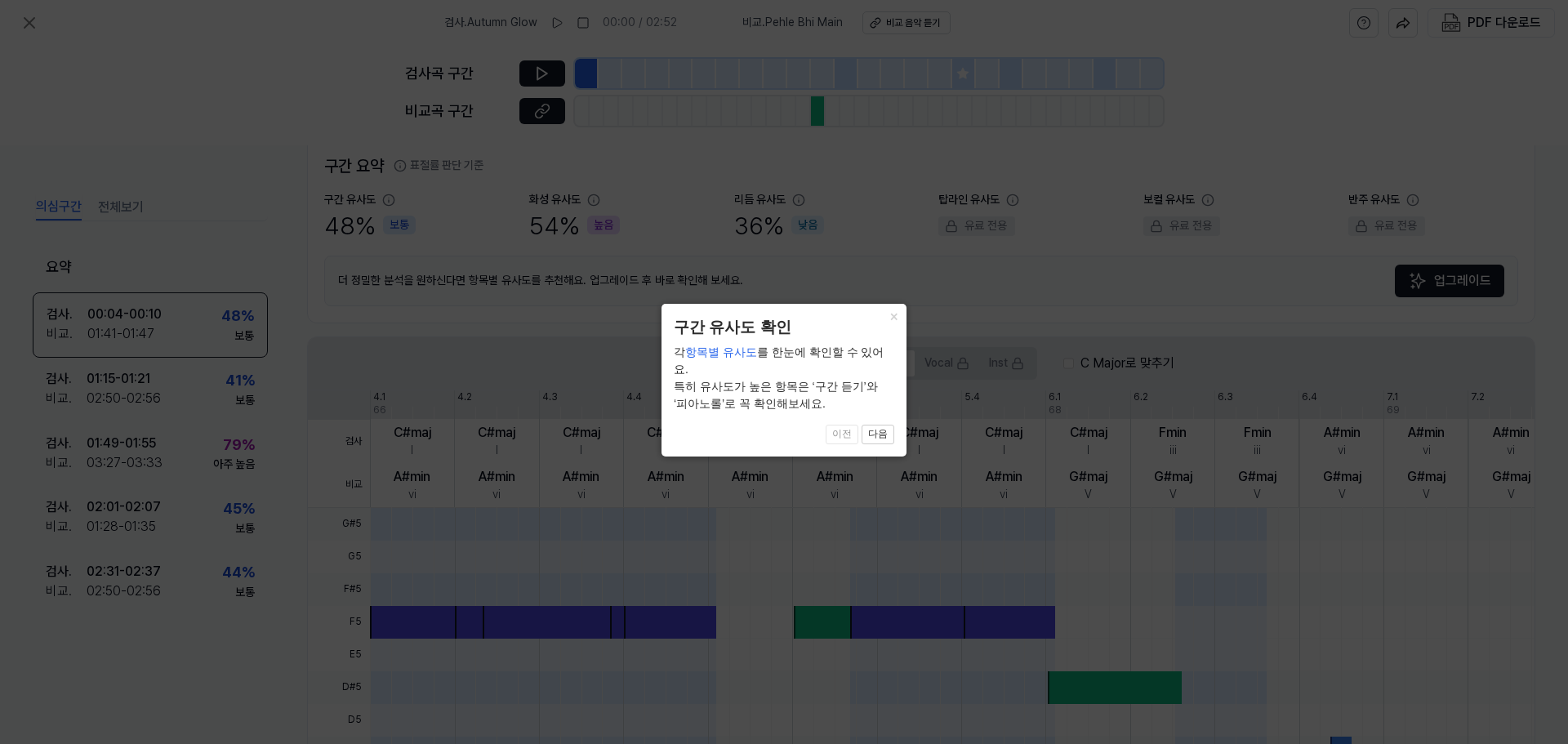
scroll to position [376, 0]
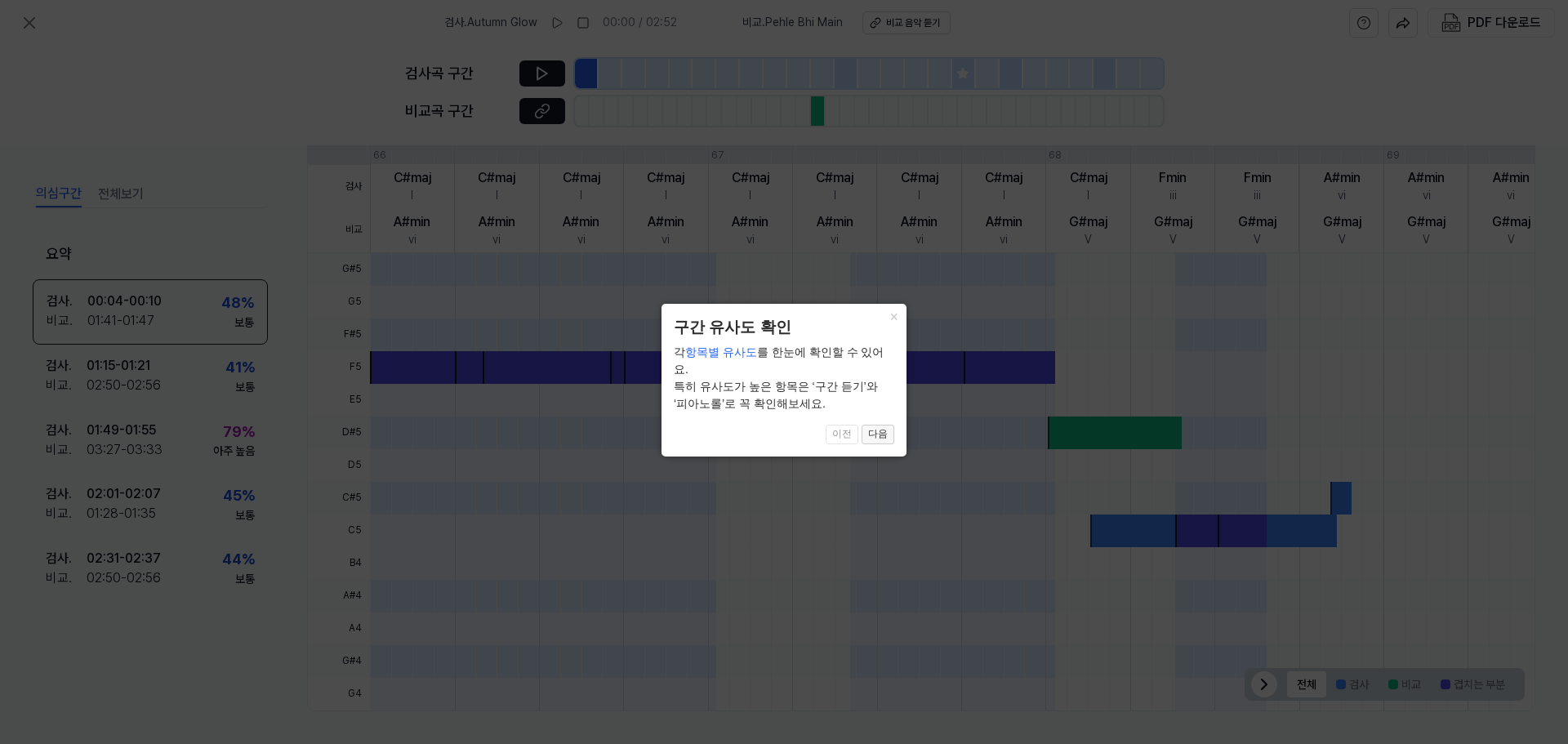
click at [873, 425] on button "다음" at bounding box center [877, 434] width 33 height 19
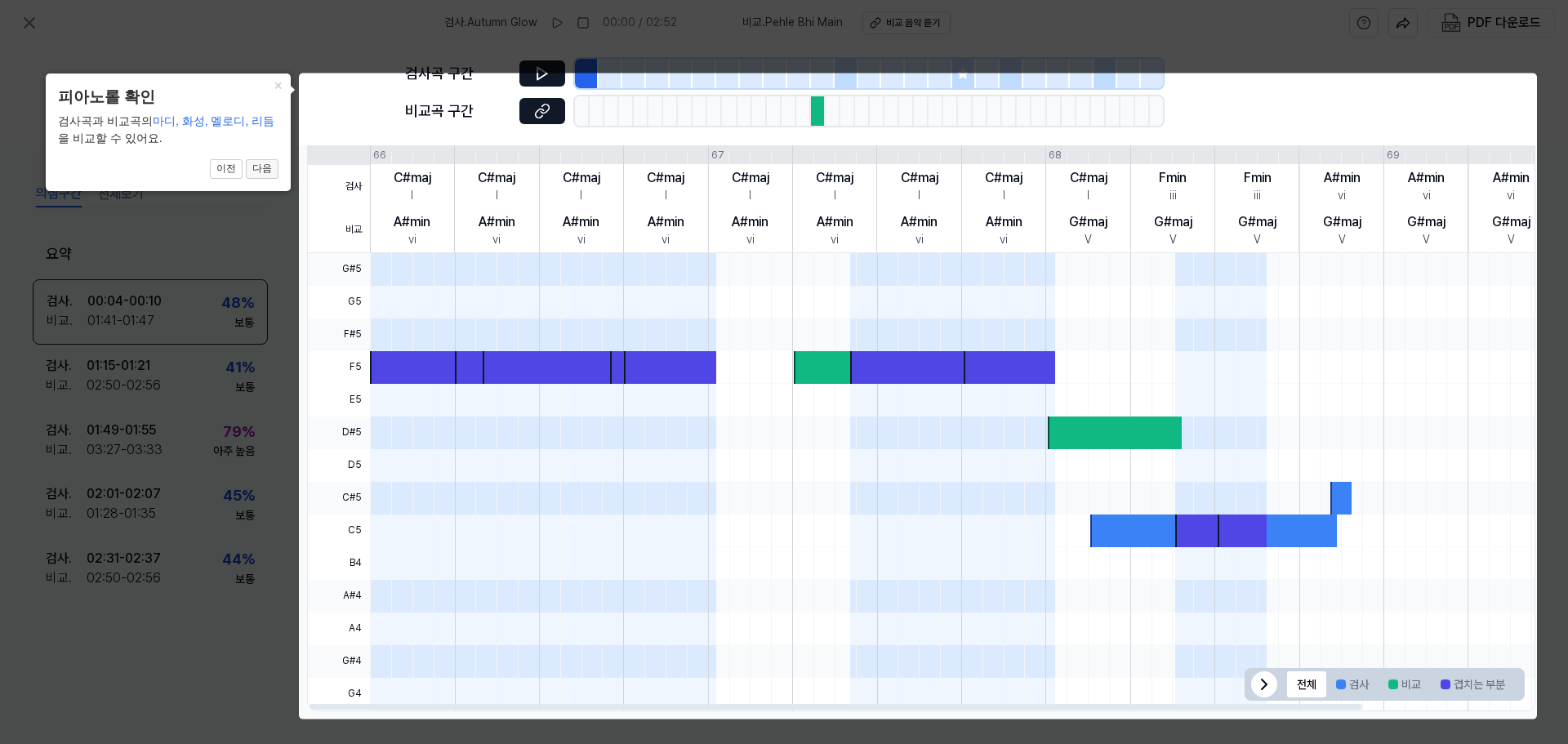
click at [265, 166] on button "다음" at bounding box center [262, 169] width 33 height 19
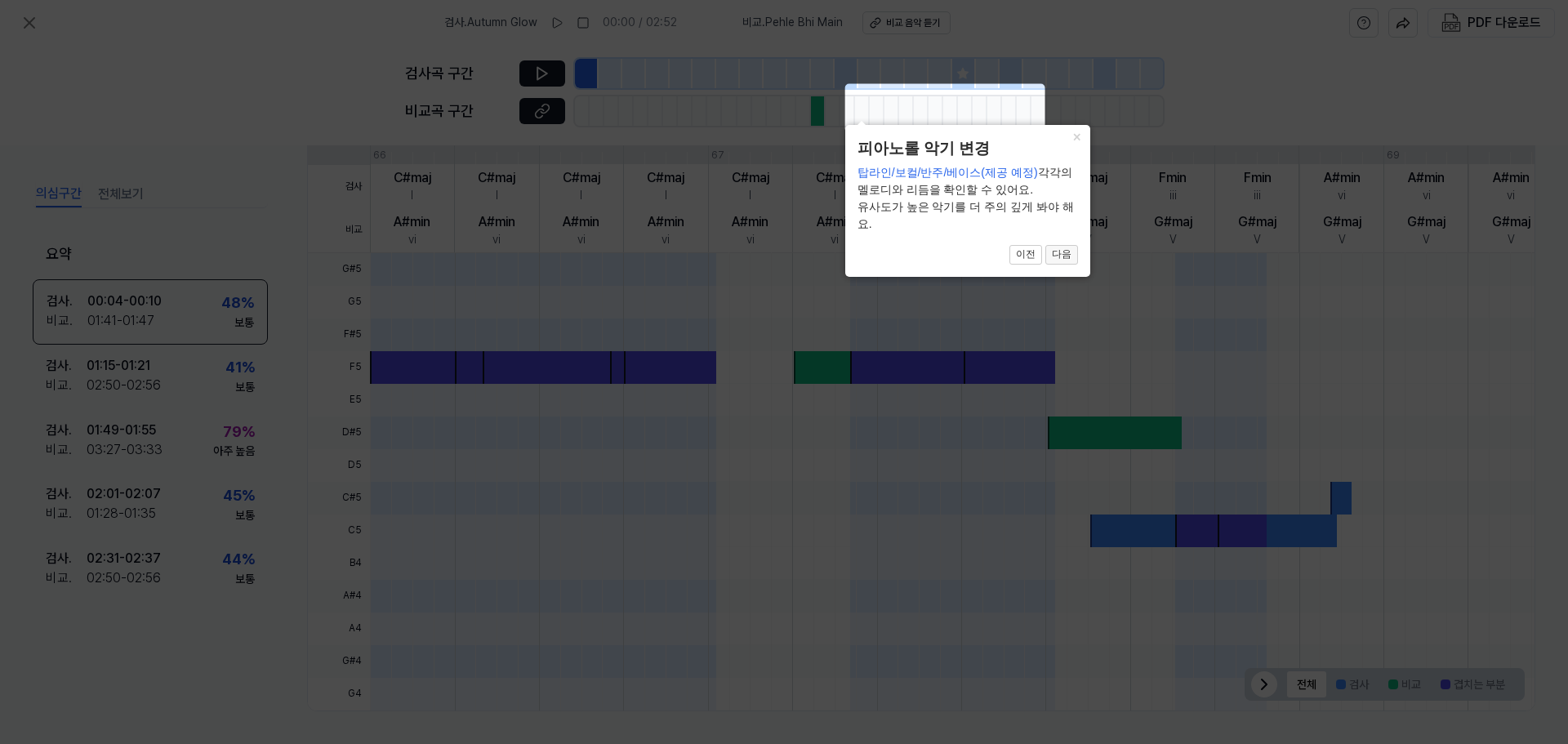
click at [1066, 255] on button "다음" at bounding box center [1061, 255] width 33 height 19
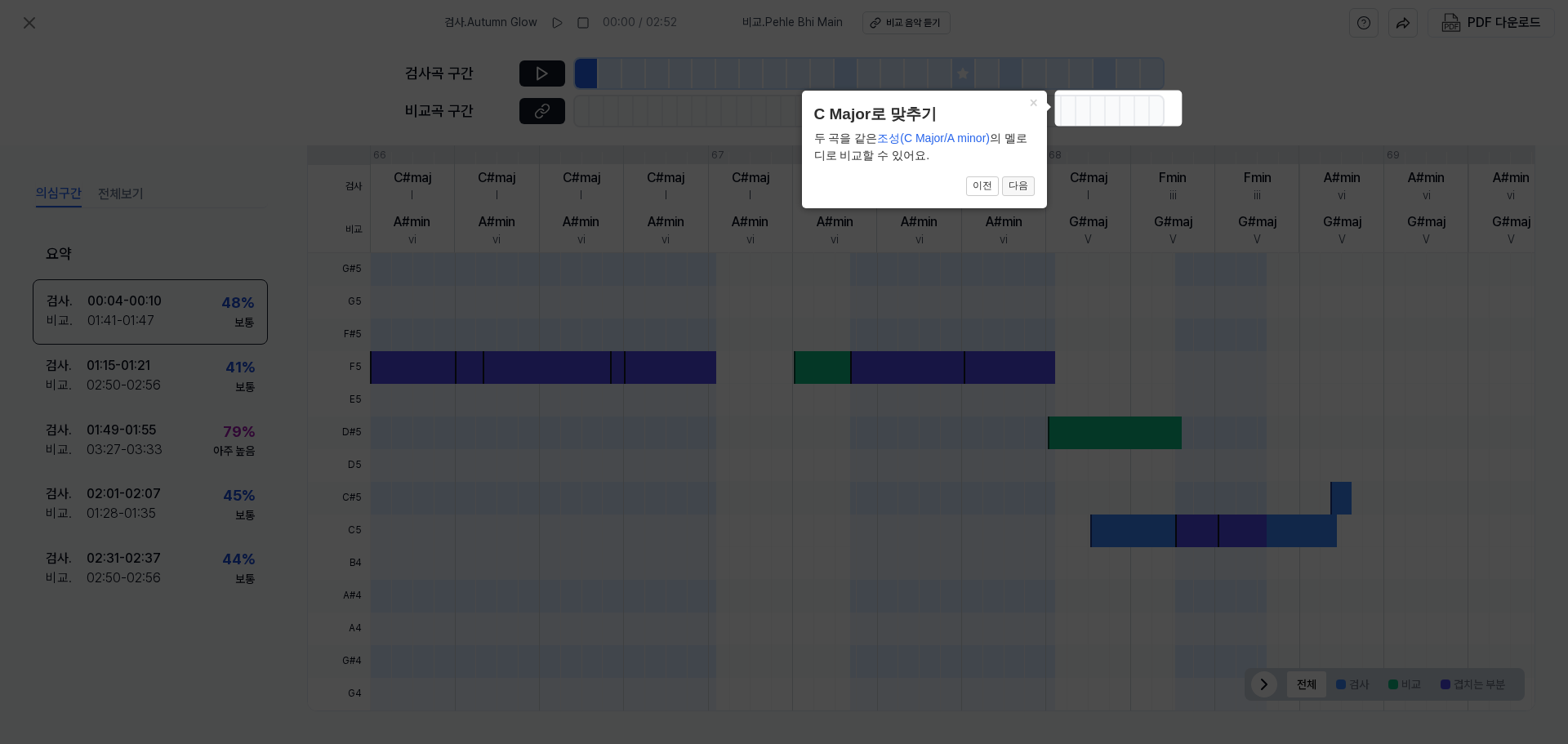
click at [1022, 191] on button "다음" at bounding box center [1018, 186] width 33 height 19
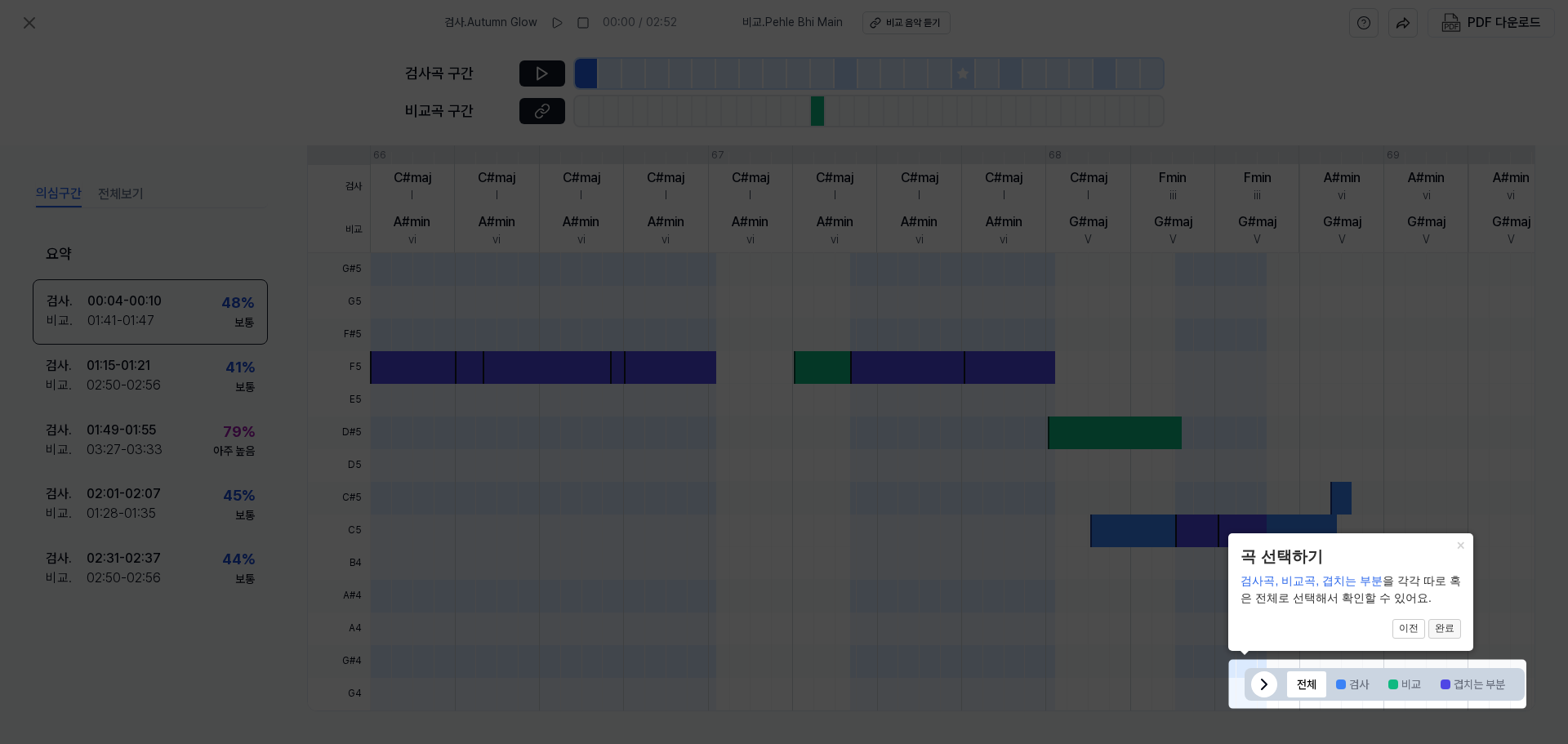
click at [1449, 629] on button "완료" at bounding box center [1444, 628] width 33 height 19
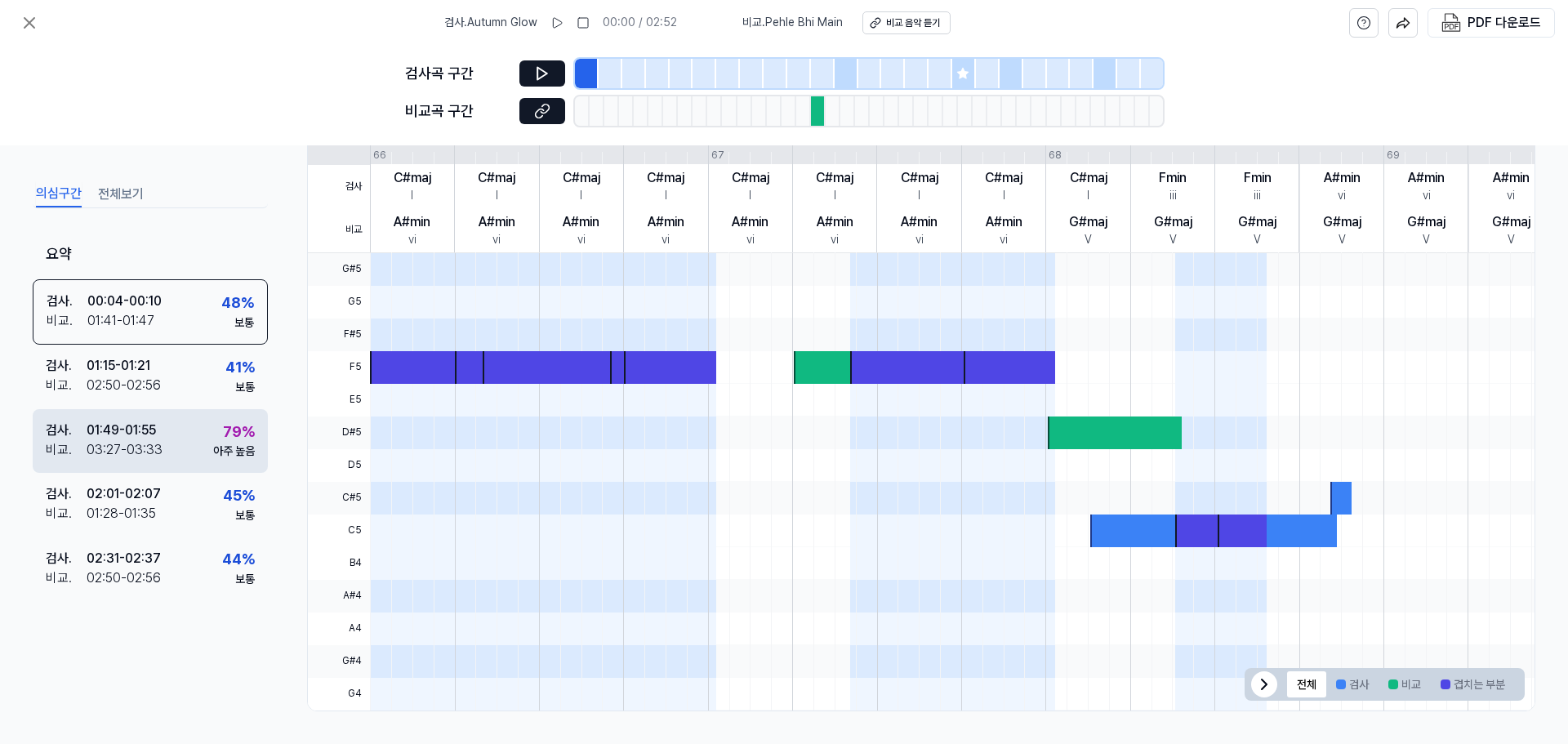
click at [214, 425] on div "79 % 아주 높음" at bounding box center [234, 439] width 42 height 39
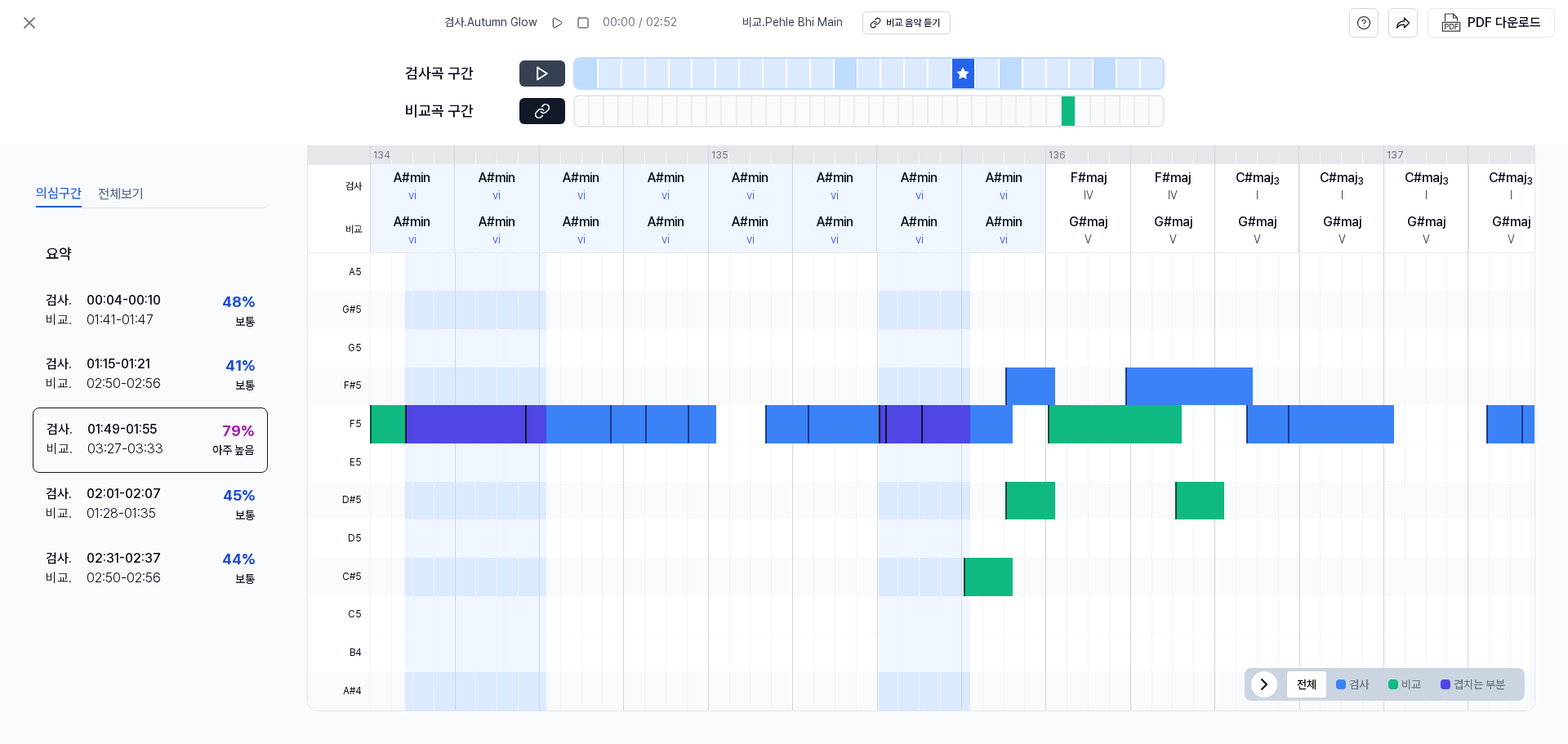
click at [544, 73] on icon at bounding box center [542, 73] width 16 height 16
click at [1072, 111] on div at bounding box center [1068, 111] width 15 height 29
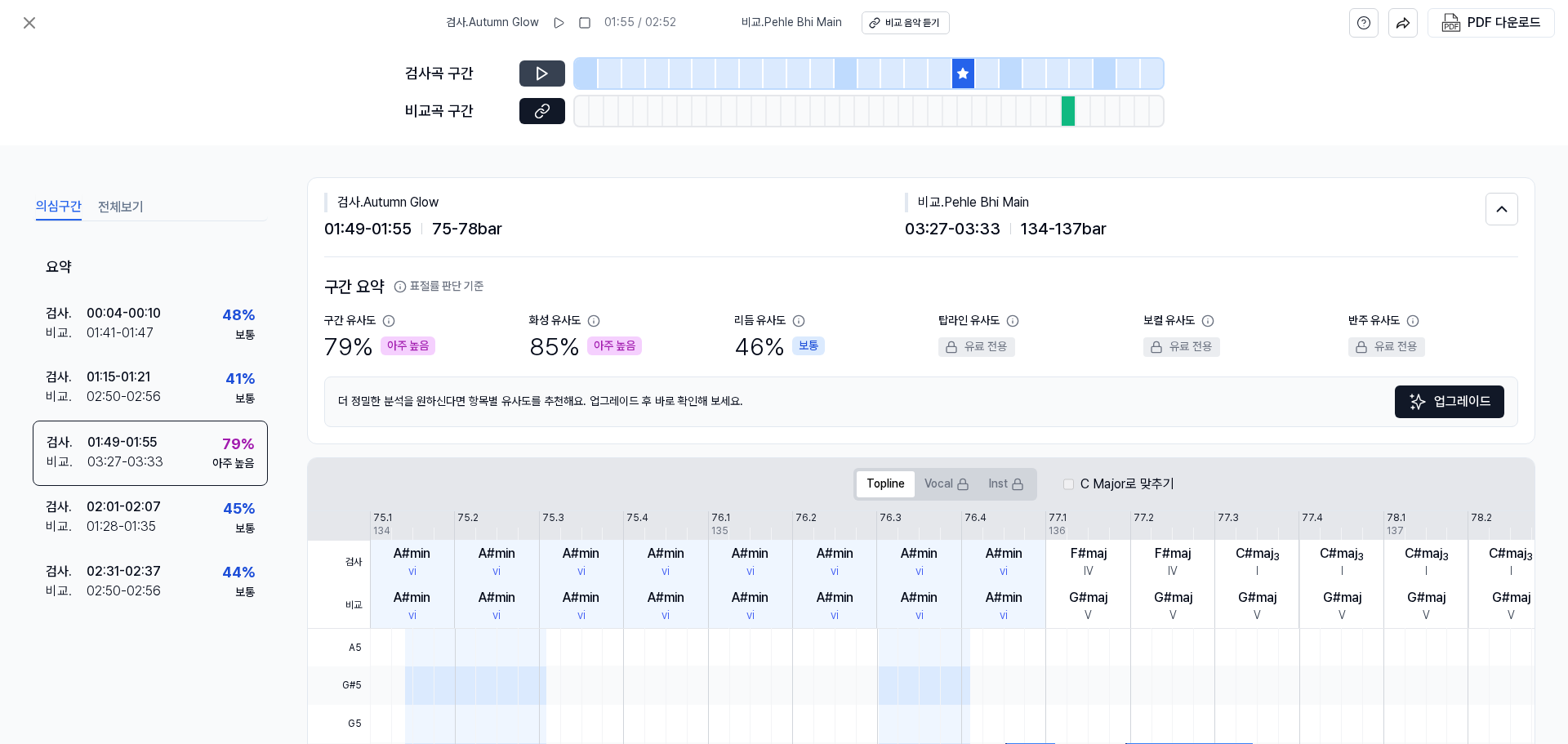
scroll to position [0, 0]
drag, startPoint x: 526, startPoint y: 345, endPoint x: 602, endPoint y: 343, distance: 76.0
click at [602, 343] on div "구간 유사도 79 % 아주 높음 화성 유사도 85 % 아주 높음 리듬 유사도 46 % 보통 탑라인 유사도 유료 전용 보컬 유사도 유료 전용 반…" at bounding box center [920, 338] width 1194 height 50
click at [1362, 255] on div "검사 . Autumn Glow 01:49 - 01:55 75 - 78 bar 비교 . Pehle Bhi Main 03:27 - 03:33 13…" at bounding box center [920, 218] width 1194 height 79
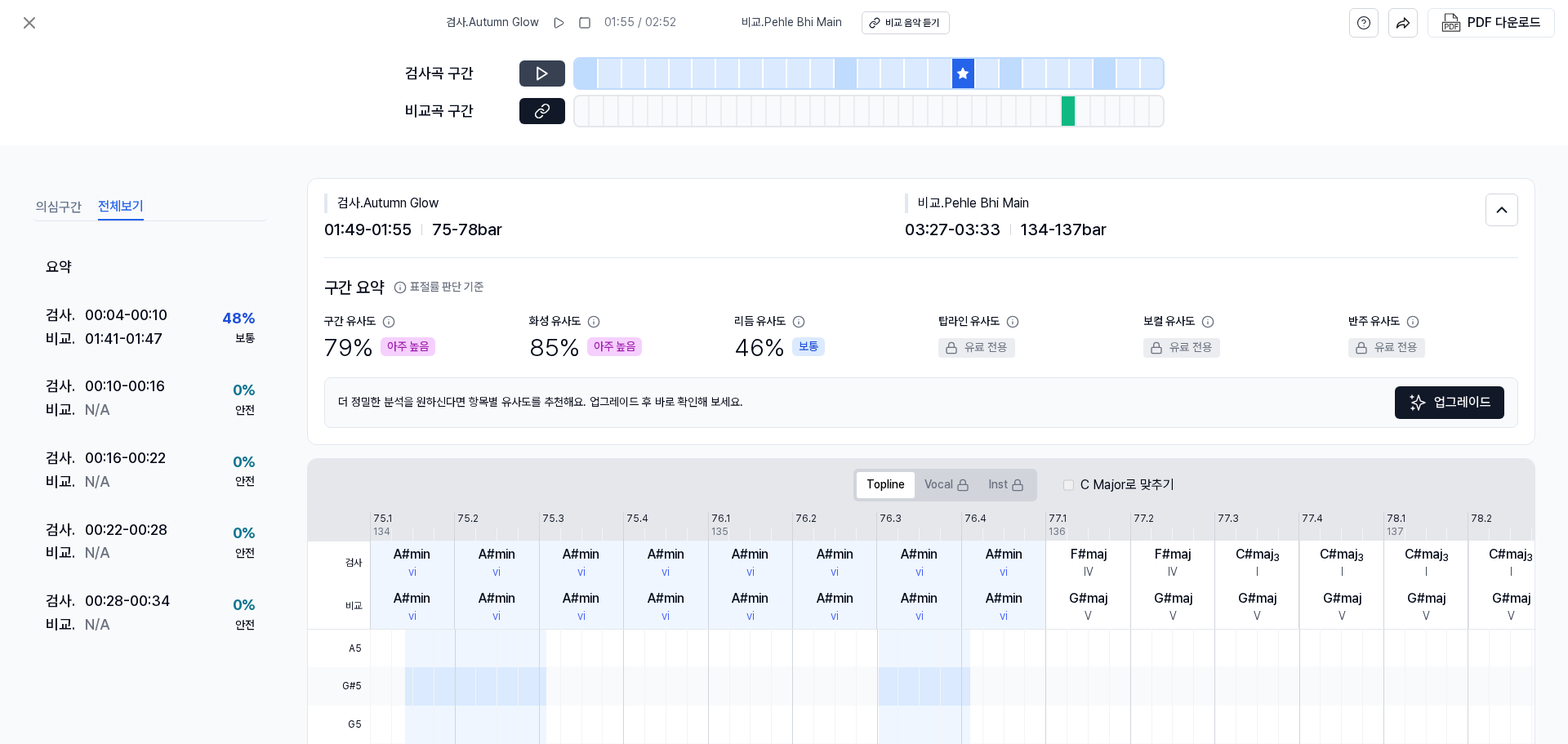
click at [119, 203] on button "전체보기" at bounding box center [121, 208] width 46 height 27
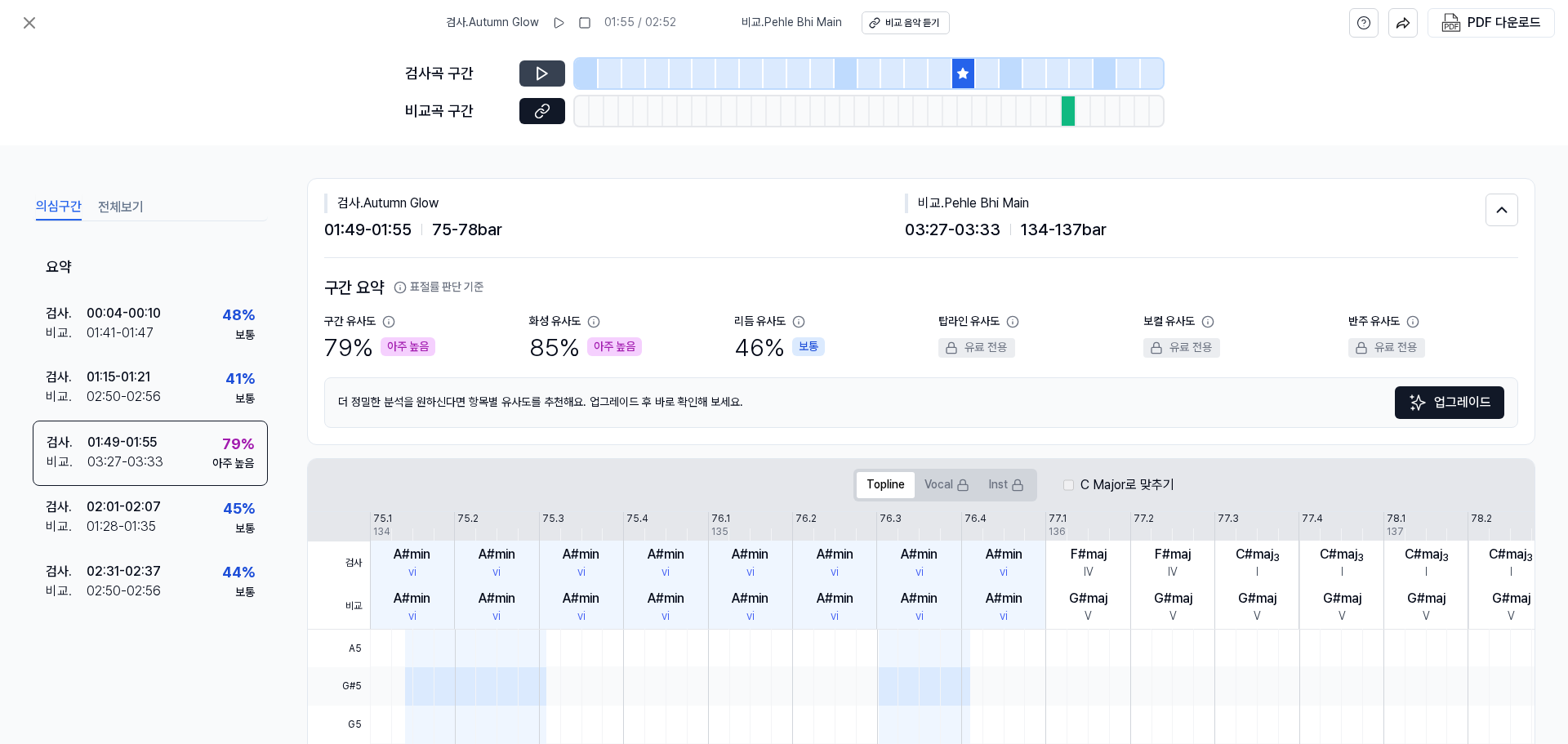
click at [70, 206] on button "의심구간" at bounding box center [59, 208] width 46 height 27
